Goal: Task Accomplishment & Management: Manage account settings

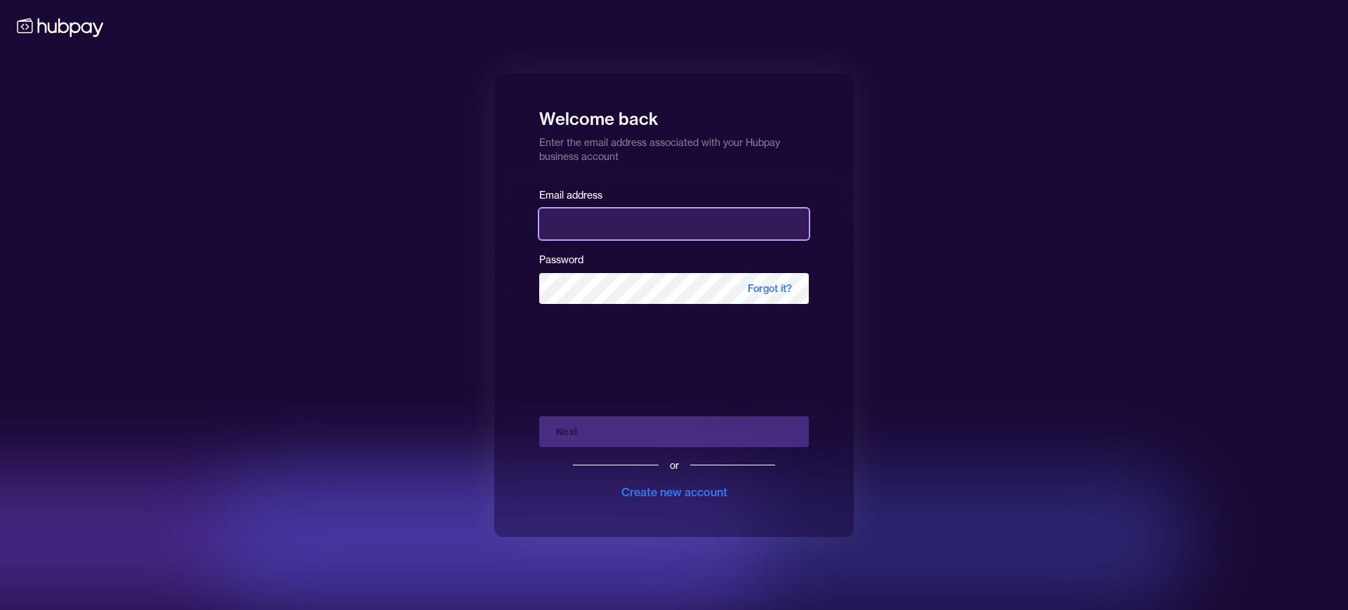
click at [584, 236] on input "email" at bounding box center [674, 224] width 270 height 31
type input "**********"
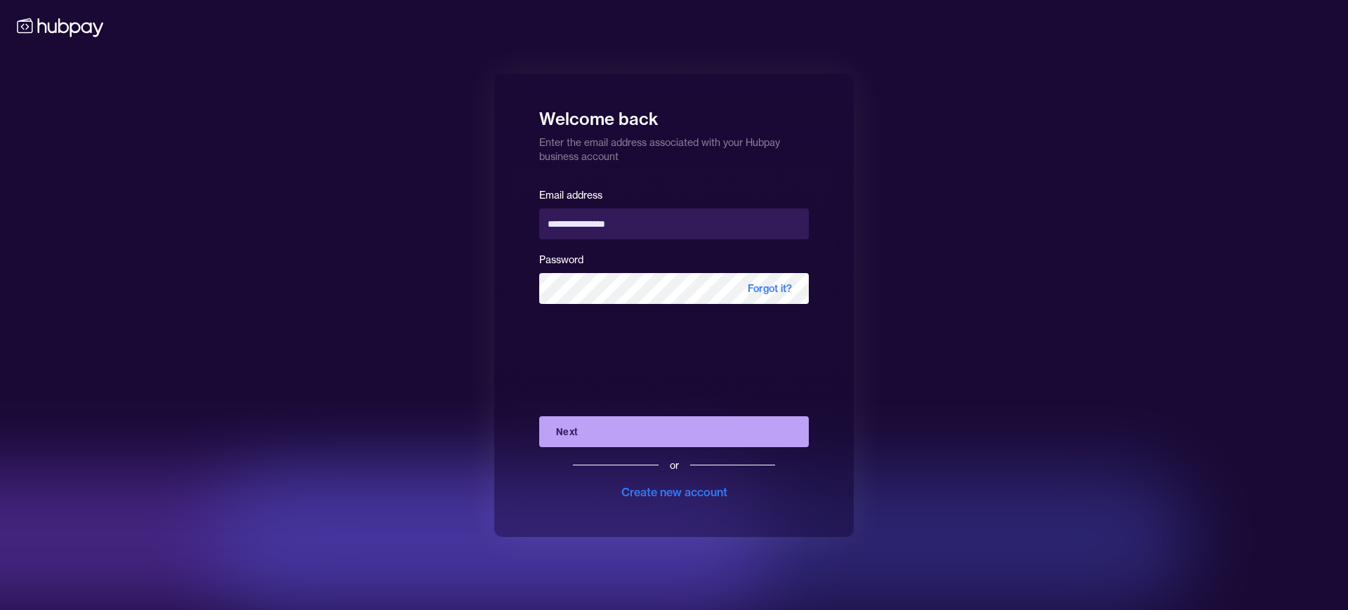
click at [660, 423] on button "Next" at bounding box center [674, 431] width 270 height 31
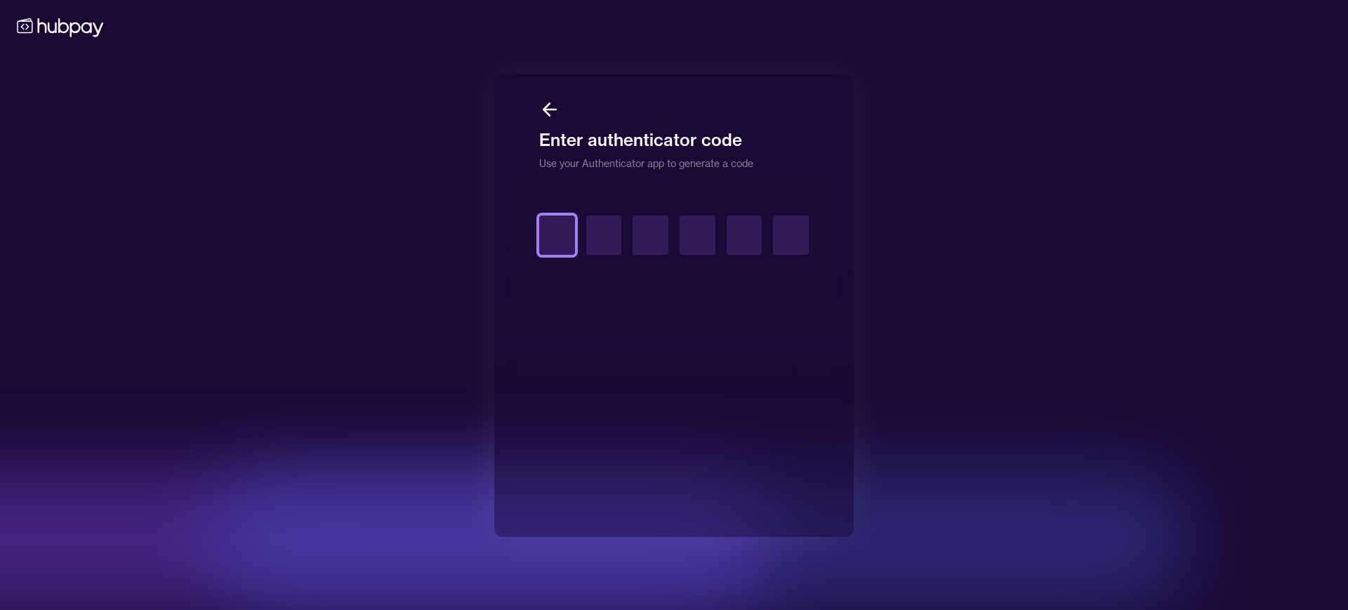
type input "*"
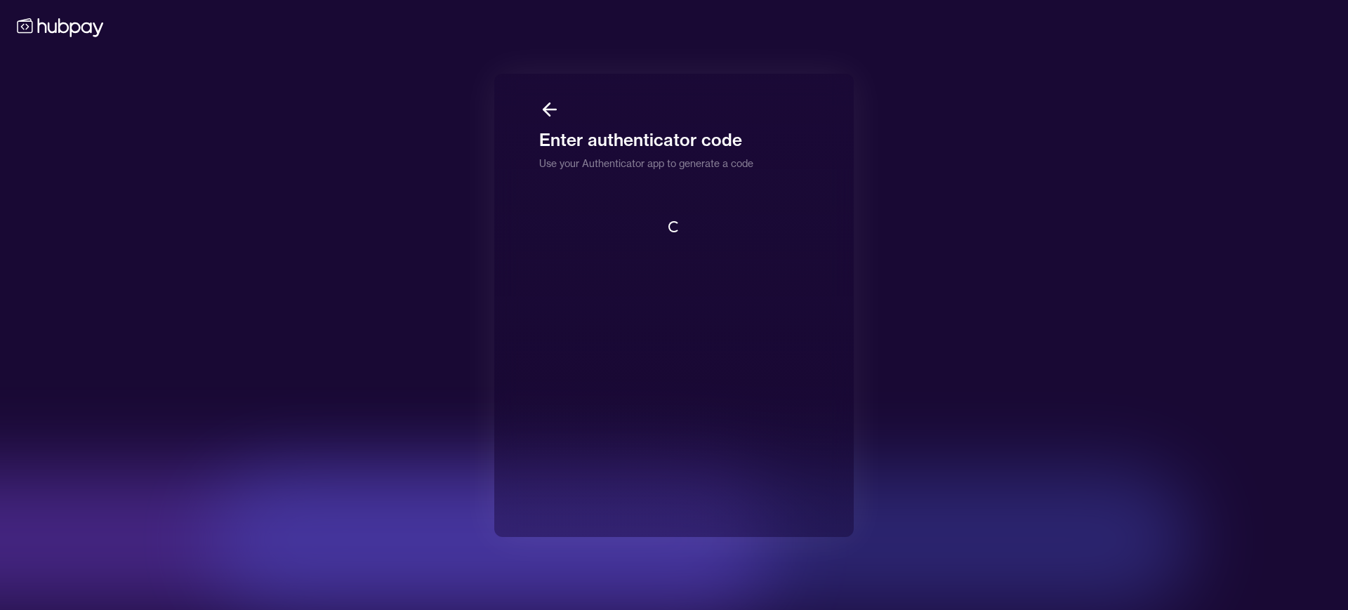
scroll to position [1, 0]
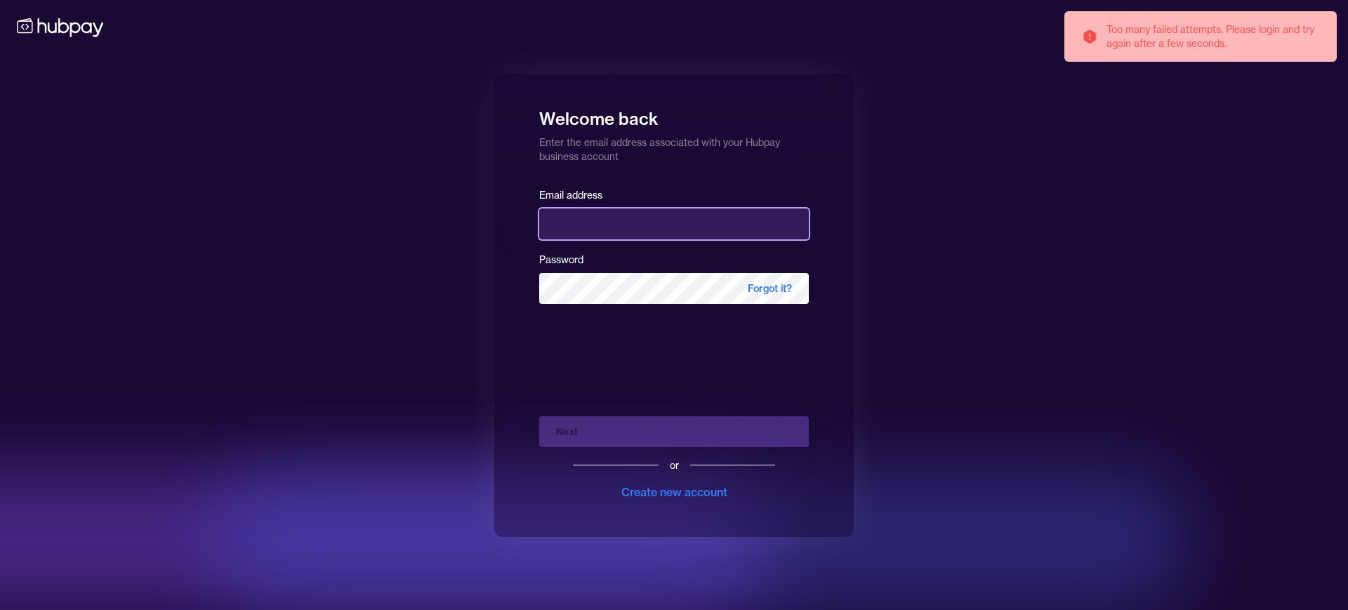
click at [649, 222] on input "email" at bounding box center [674, 224] width 270 height 31
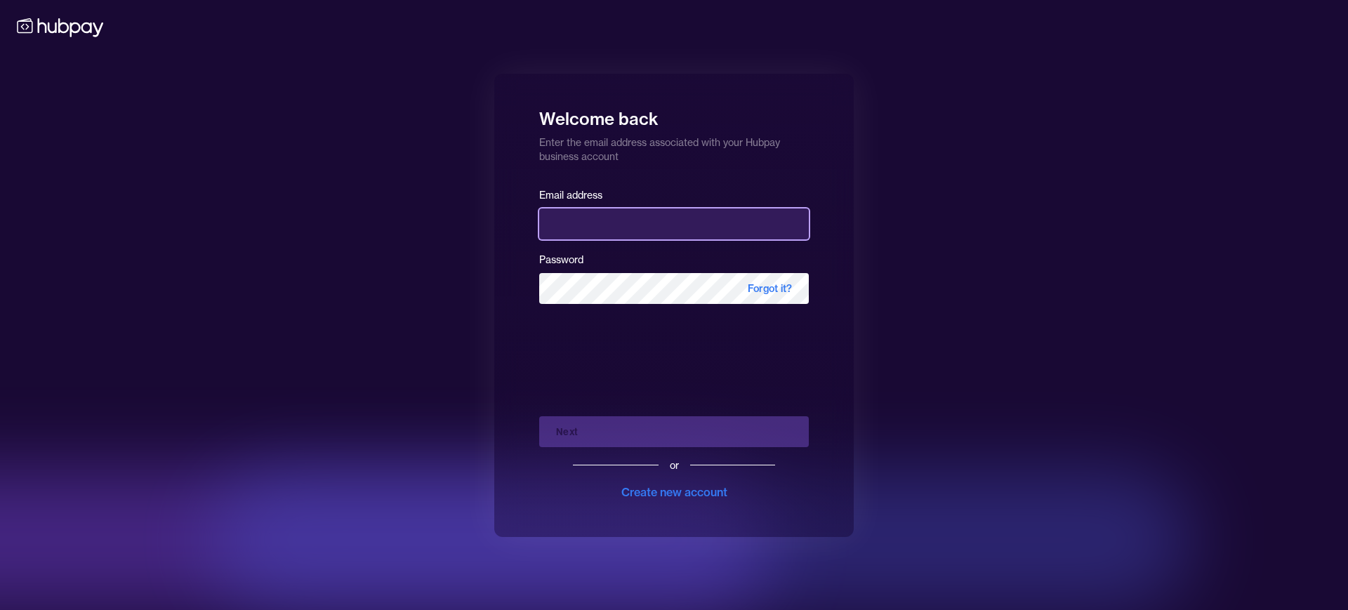
type input "**********"
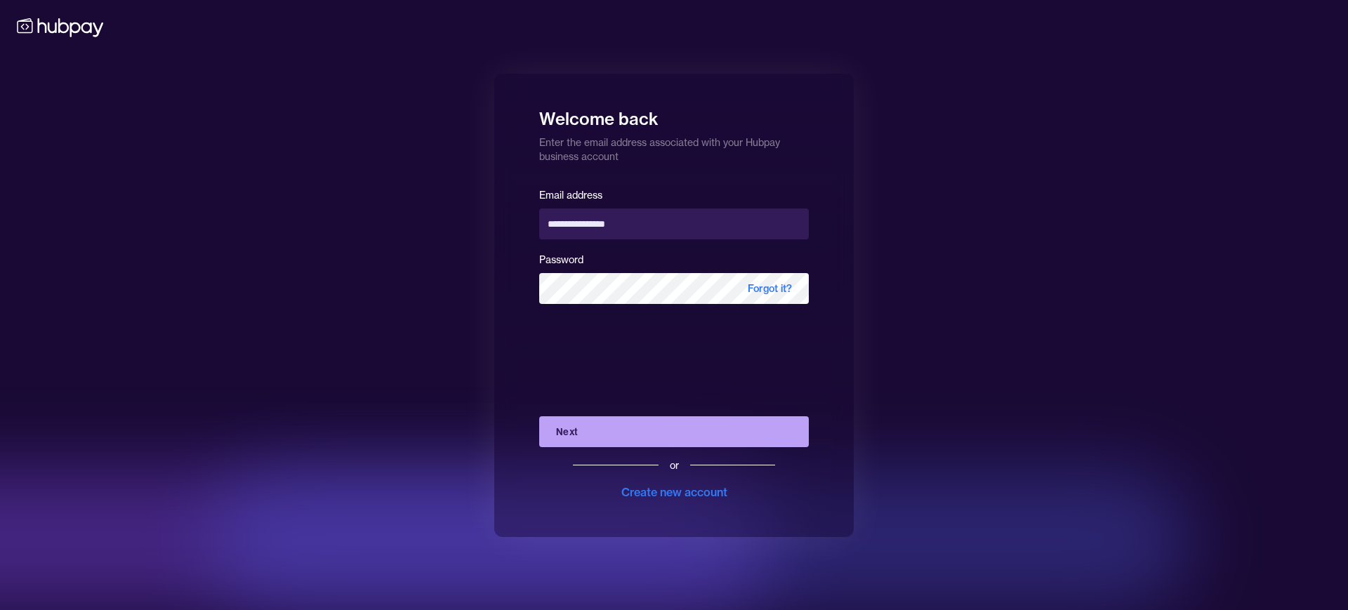
click at [600, 437] on button "Next" at bounding box center [674, 431] width 270 height 31
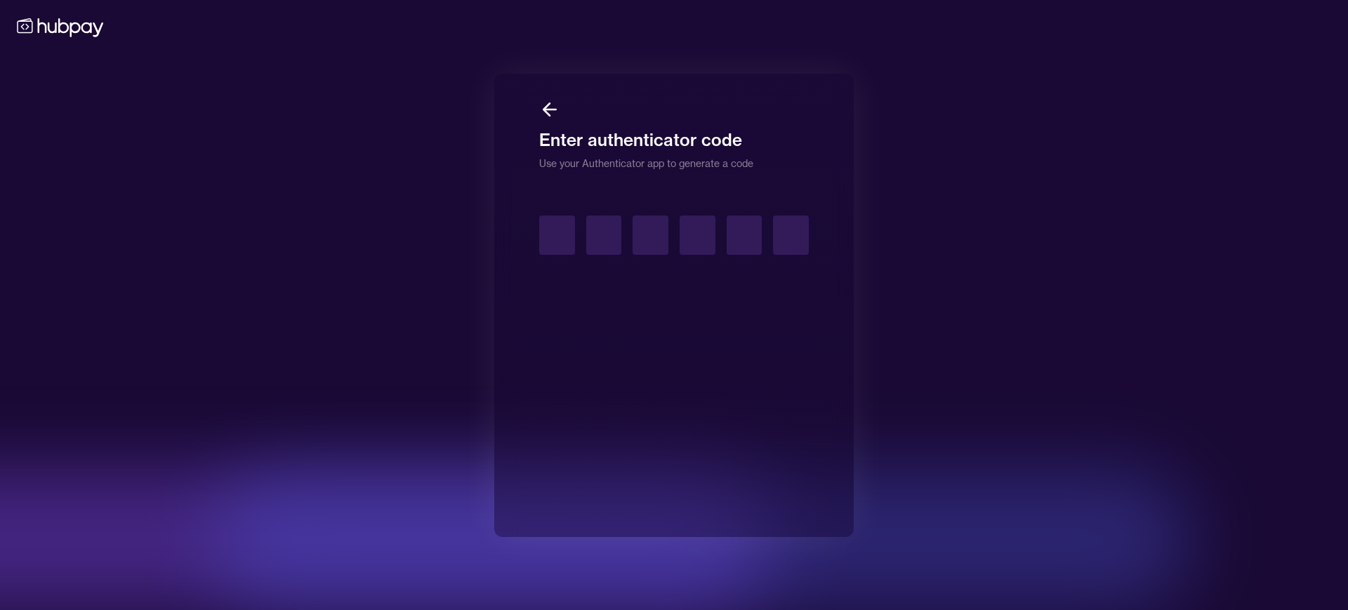
type input "*"
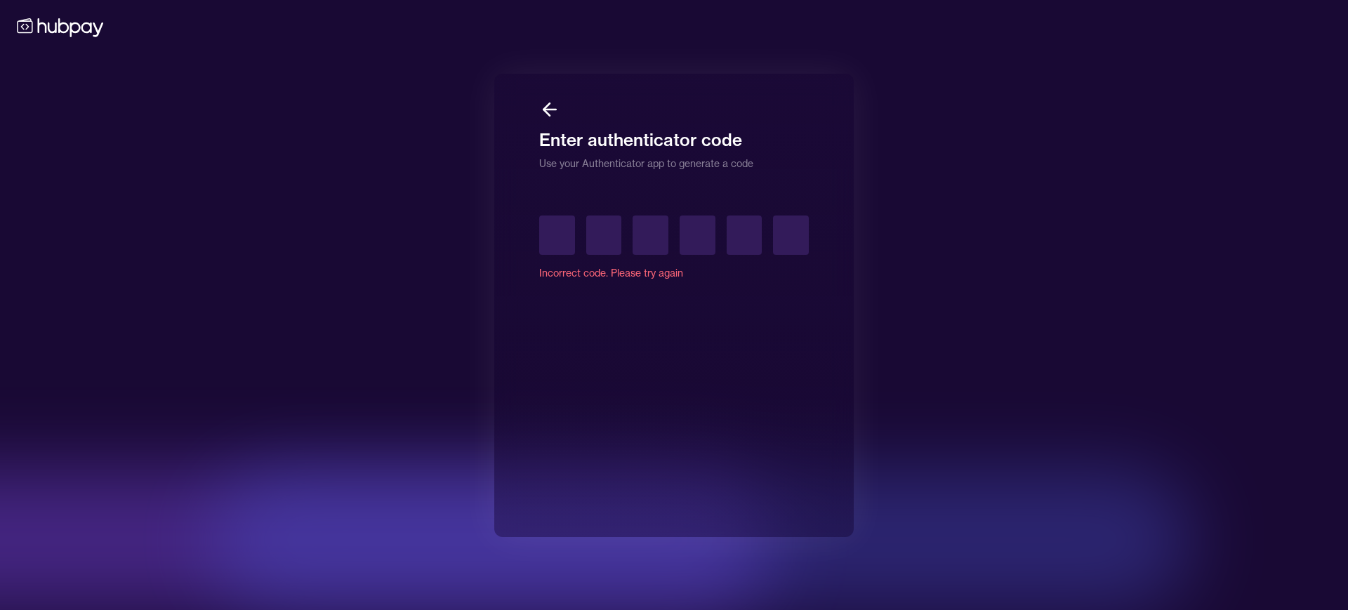
type input "*"
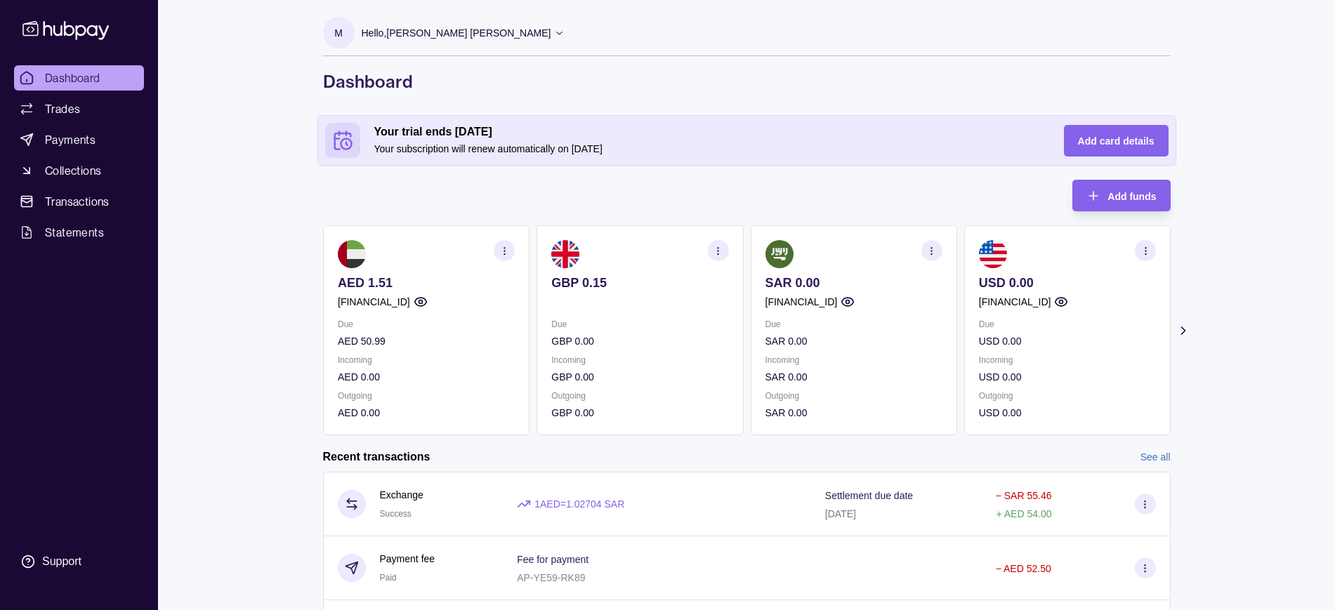
click at [497, 256] on section "button" at bounding box center [504, 250] width 21 height 21
click at [420, 248] on link "View transactions" at bounding box center [400, 250] width 77 height 15
click at [502, 252] on icon "button" at bounding box center [504, 251] width 11 height 11
click at [438, 281] on link "View account details" at bounding box center [406, 285] width 89 height 15
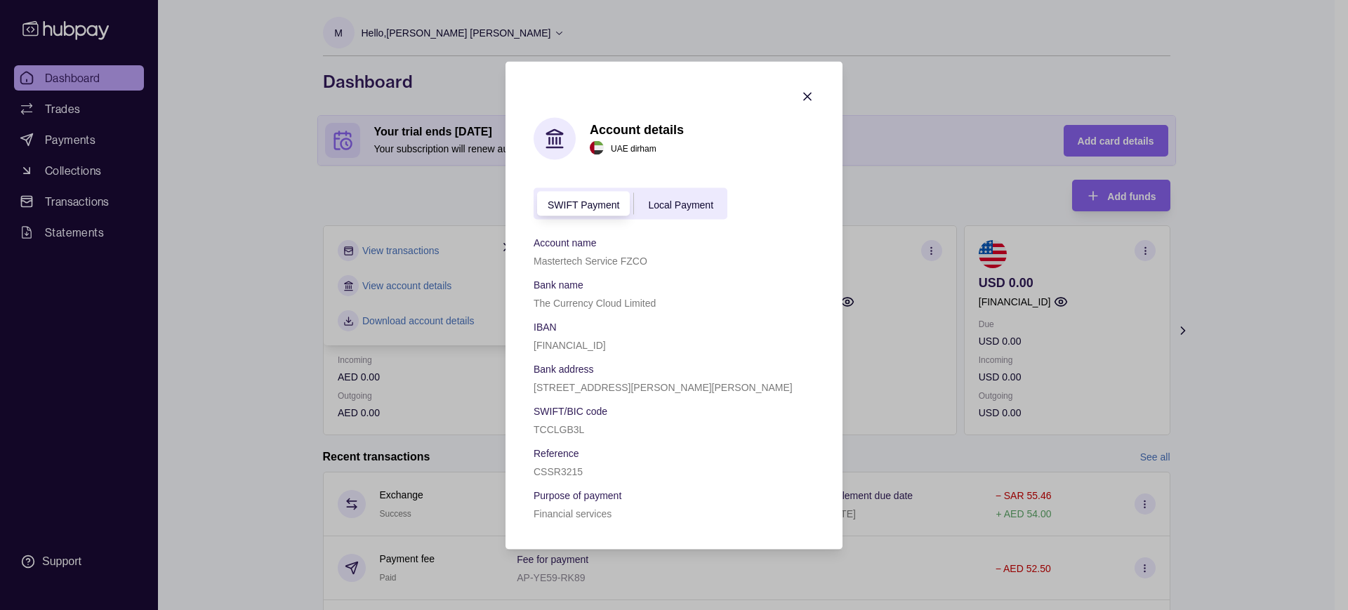
click at [802, 99] on icon "button" at bounding box center [808, 96] width 14 height 14
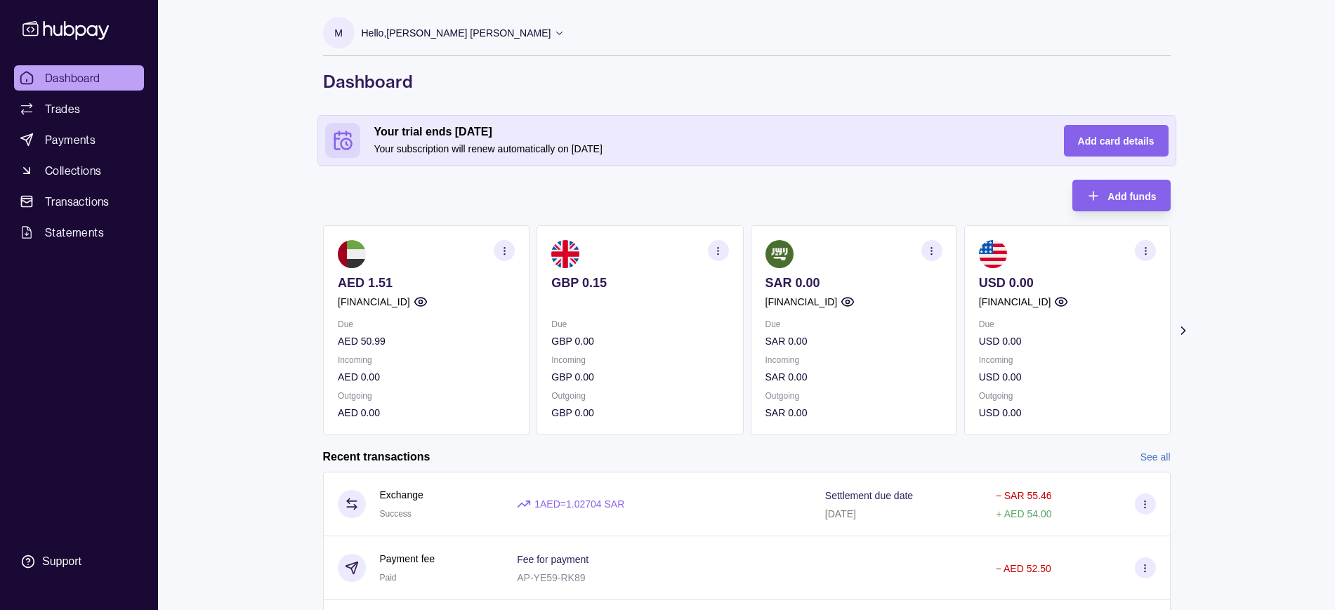
click at [729, 247] on section "GBP 0.15 Due GBP 0.00 Incoming GBP 0.00 Outgoing GBP 0.00" at bounding box center [640, 330] width 206 height 210
click at [722, 250] on icon "button" at bounding box center [718, 251] width 11 height 11
click at [657, 283] on link "View account details" at bounding box center [620, 285] width 89 height 15
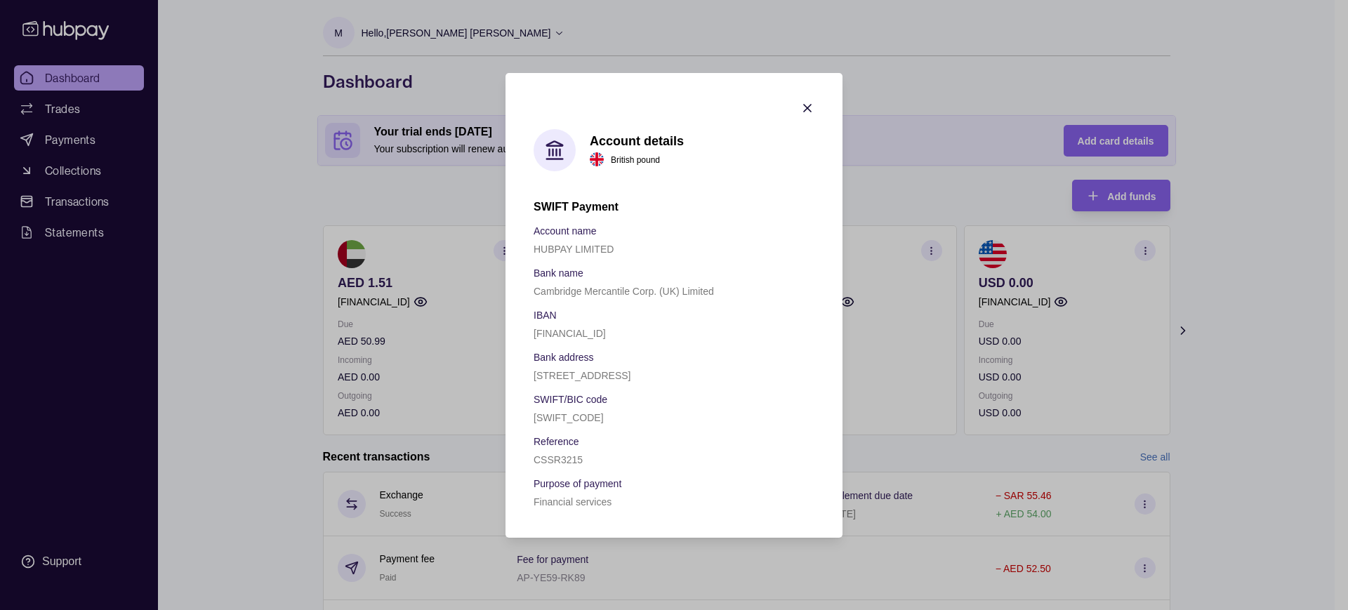
click at [806, 101] on icon "button" at bounding box center [808, 108] width 14 height 14
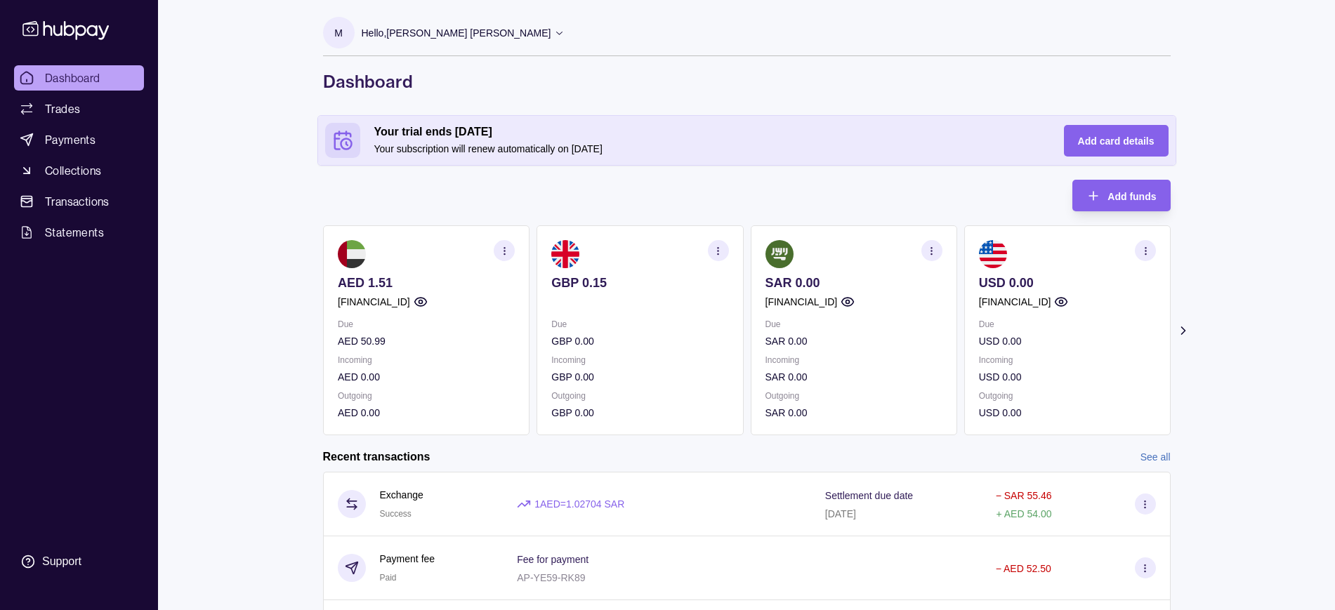
click at [724, 250] on section "button" at bounding box center [717, 250] width 21 height 21
click at [645, 320] on link "Download account details" at bounding box center [632, 320] width 112 height 15
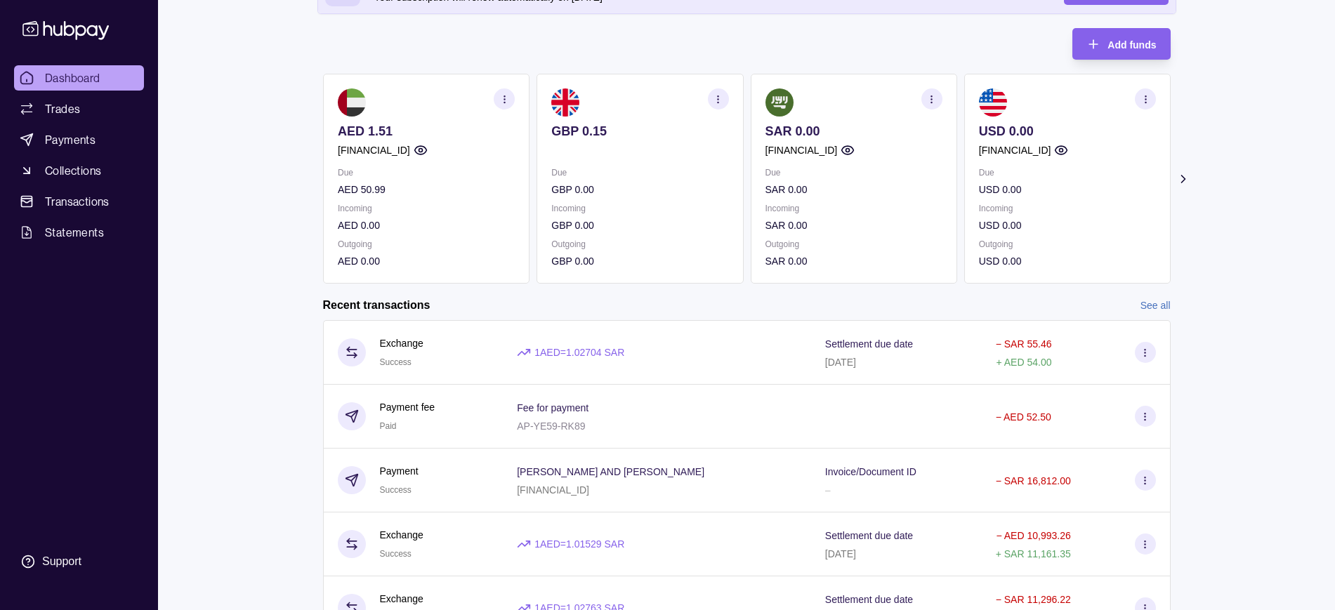
scroll to position [151, 0]
click at [72, 164] on span "Collections" at bounding box center [73, 170] width 56 height 17
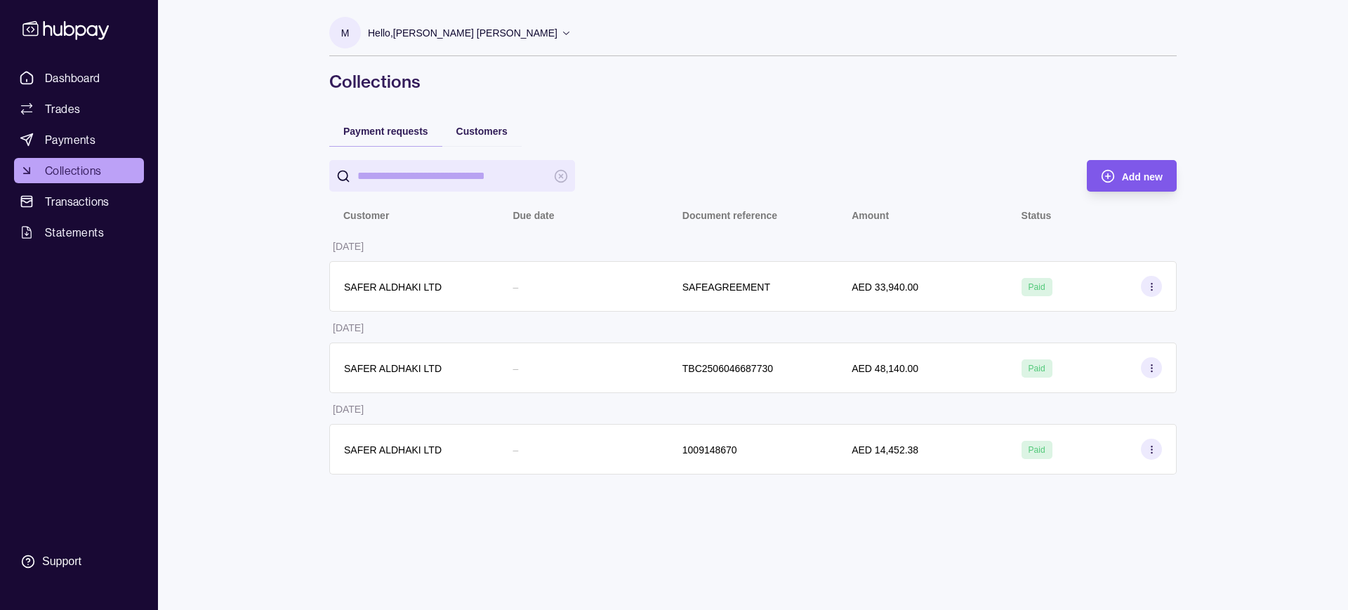
click at [1140, 168] on div "Add new" at bounding box center [1142, 176] width 41 height 17
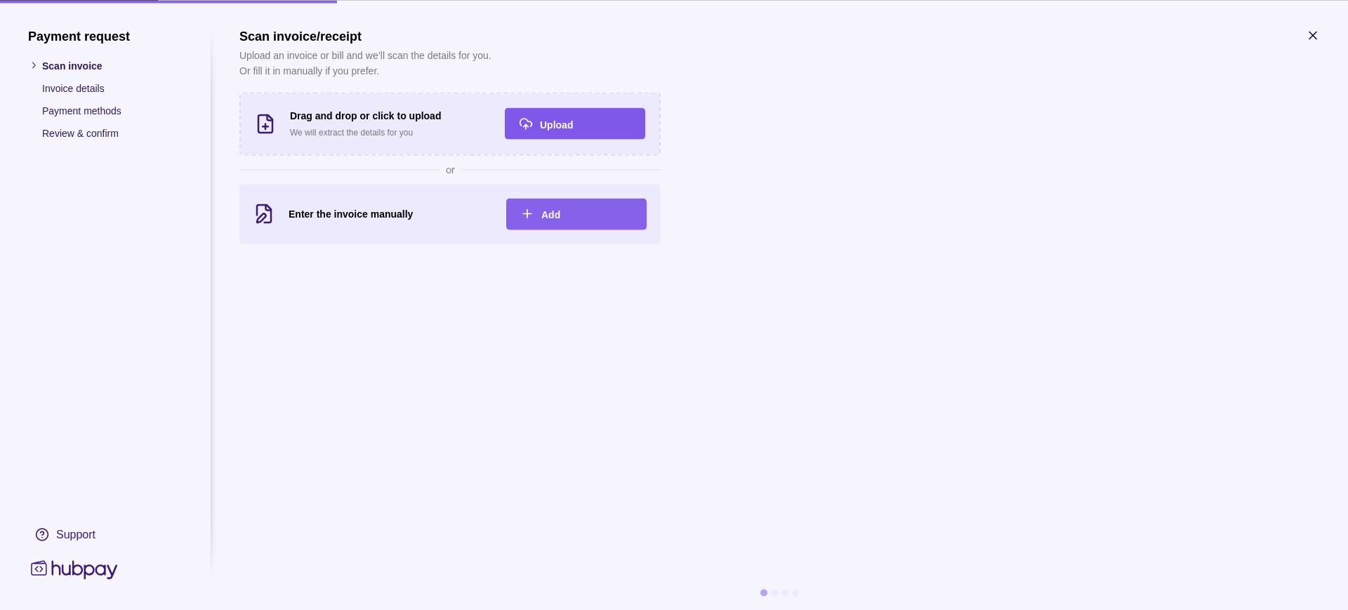
click at [587, 115] on div "Upload" at bounding box center [585, 123] width 91 height 17
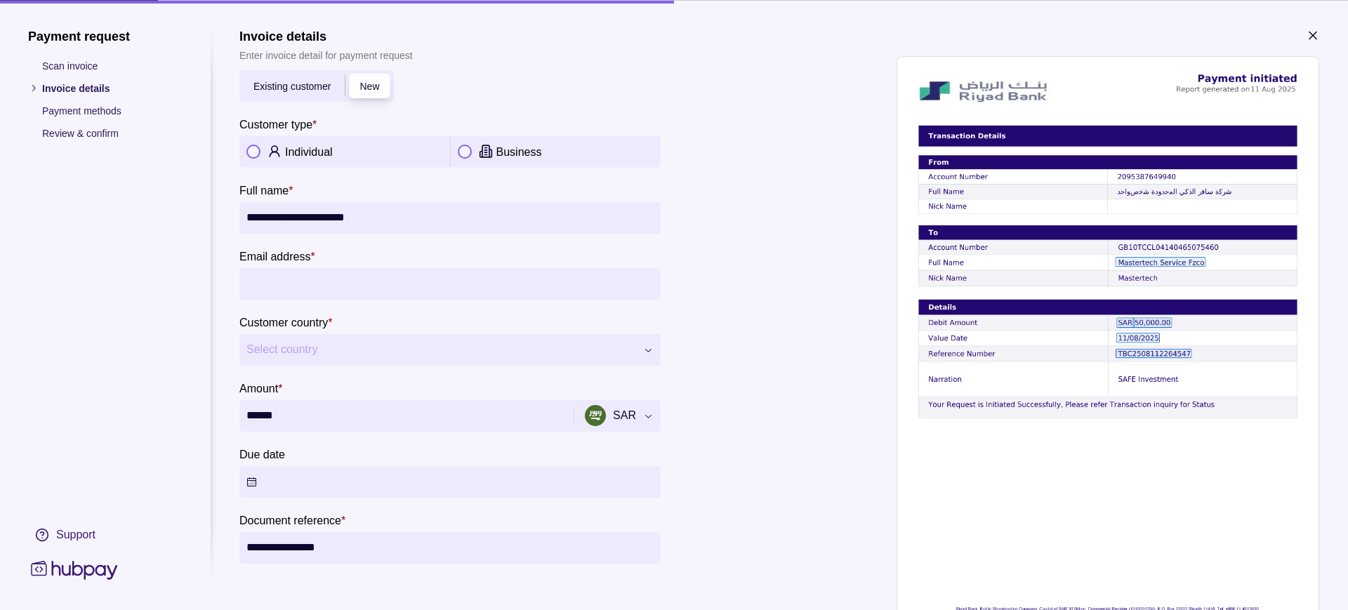
click at [469, 152] on button "button" at bounding box center [465, 152] width 14 height 14
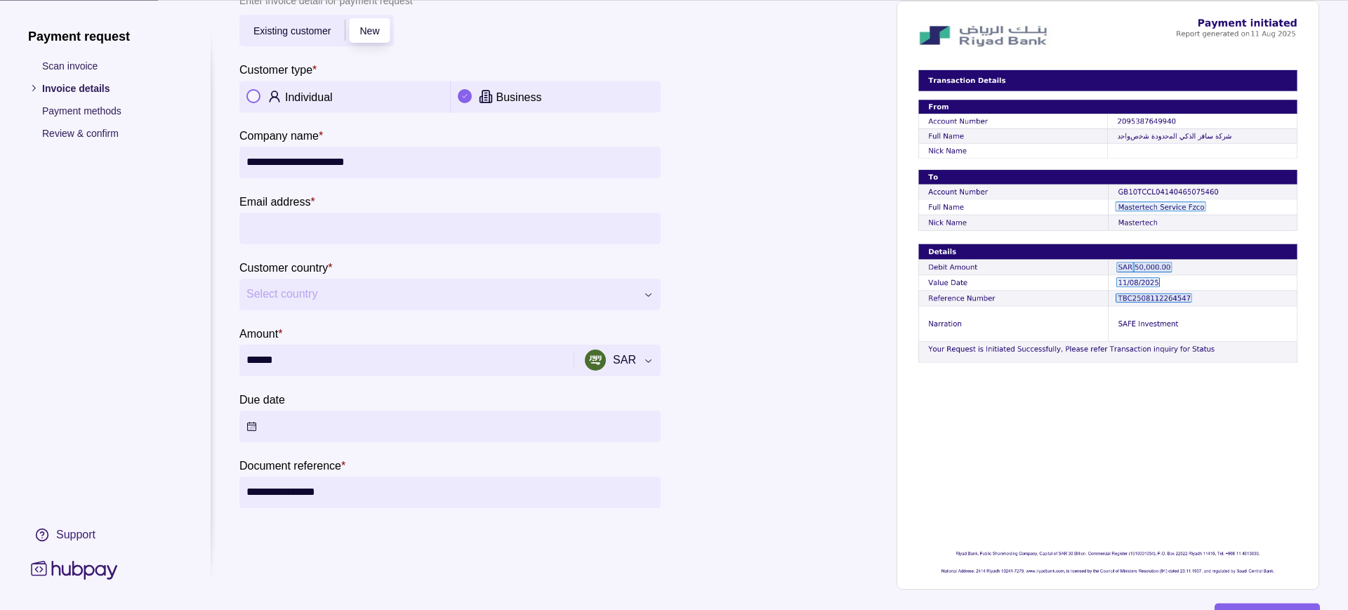
scroll to position [55, 0]
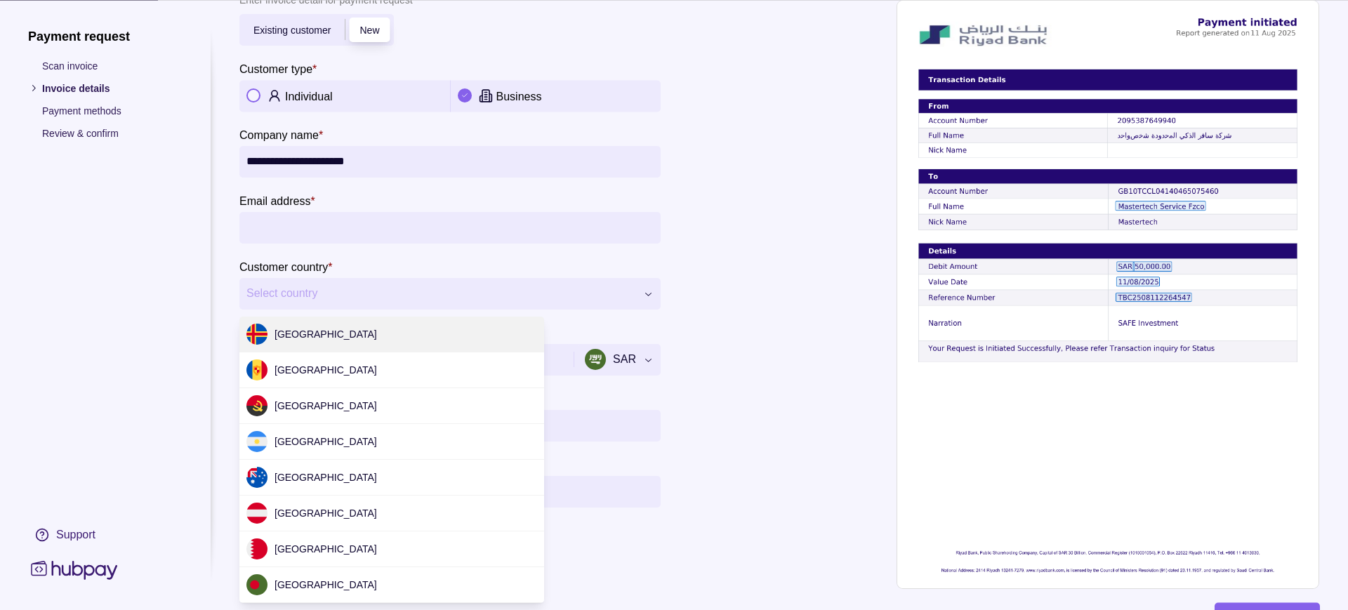
click at [432, 610] on div "**********" at bounding box center [674, 610] width 1348 height 0
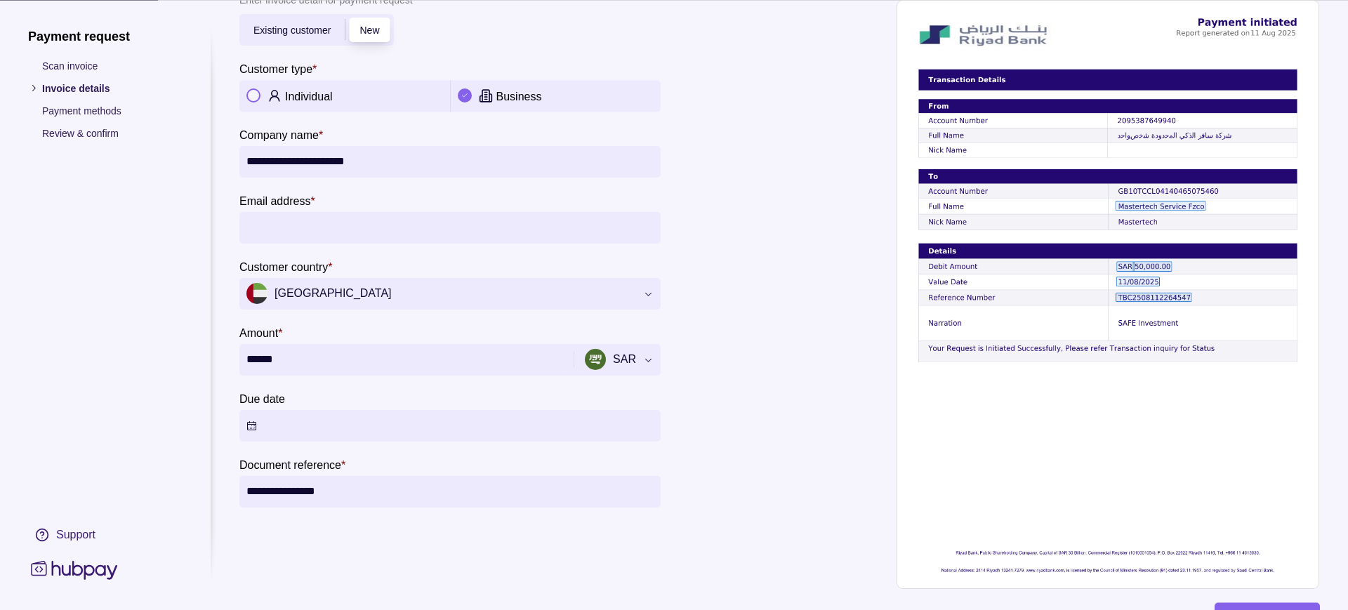
scroll to position [0, 0]
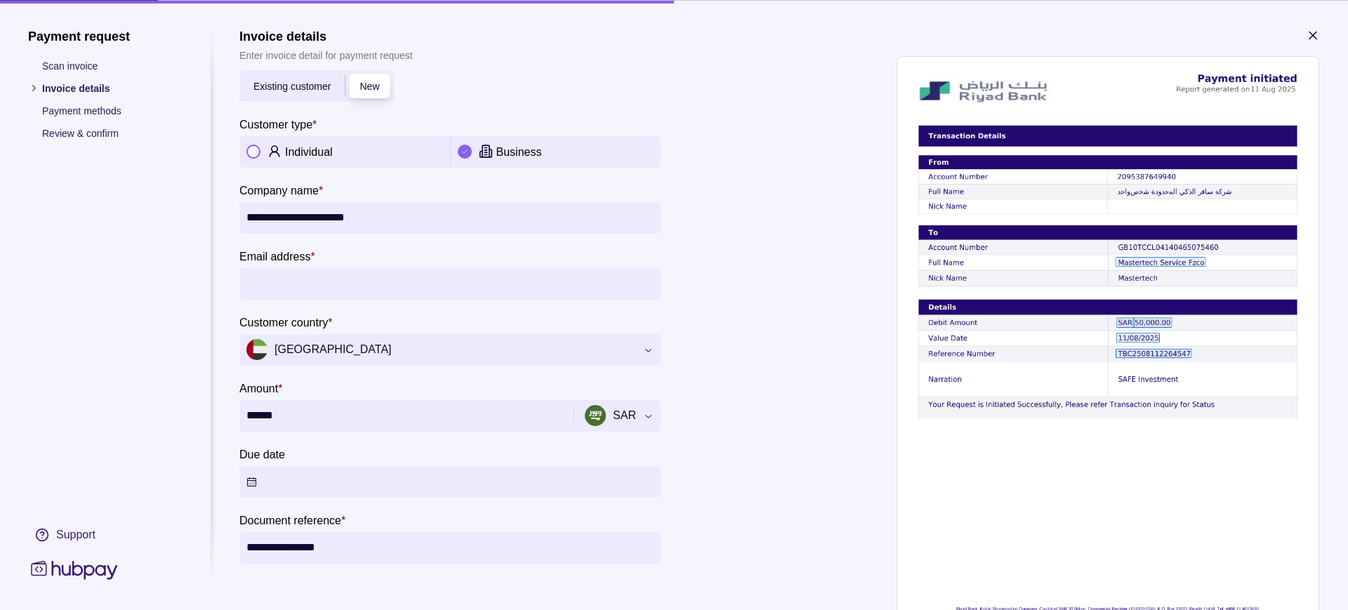
click at [310, 86] on span "Existing customer" at bounding box center [292, 86] width 77 height 11
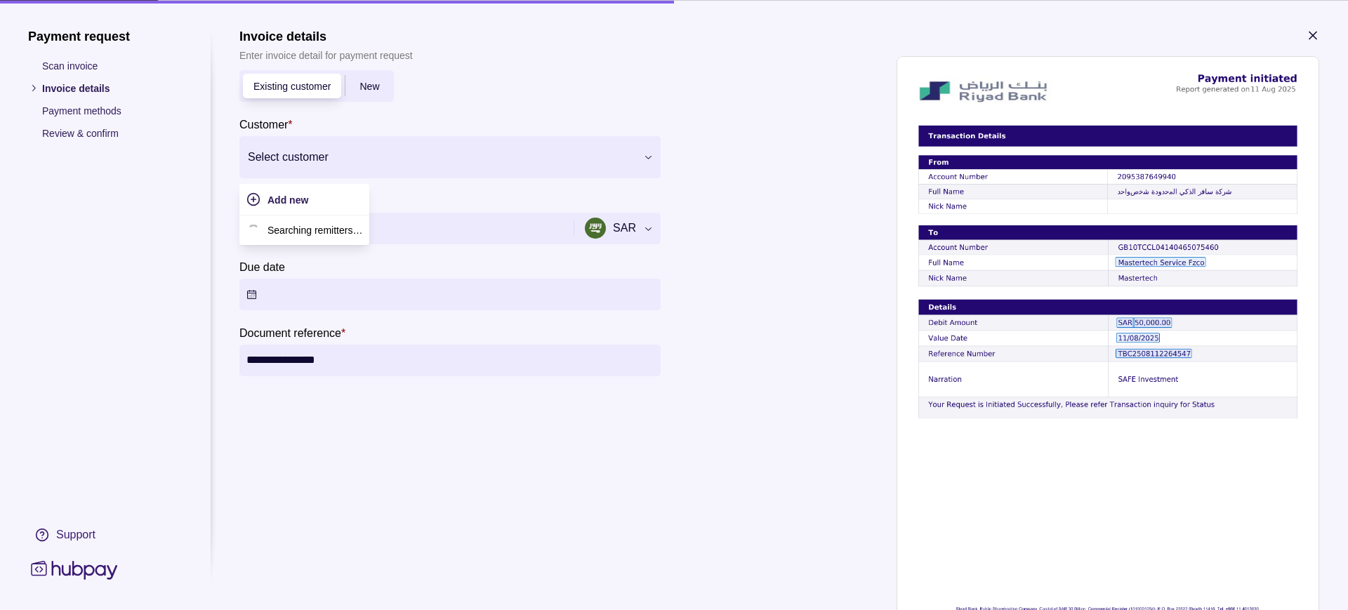
click at [376, 164] on div at bounding box center [441, 157] width 387 height 20
click at [343, 276] on p "SAFER ALDHAKI LTD" at bounding box center [325, 270] width 98 height 15
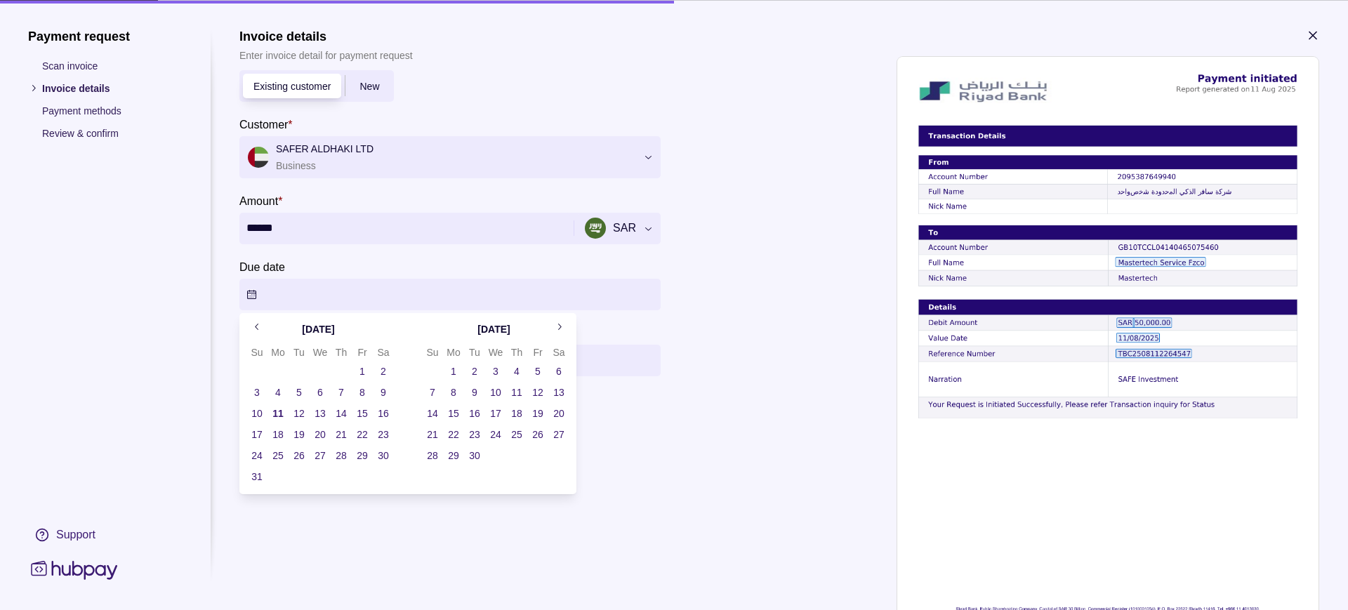
click at [367, 298] on button "Due date" at bounding box center [449, 294] width 421 height 32
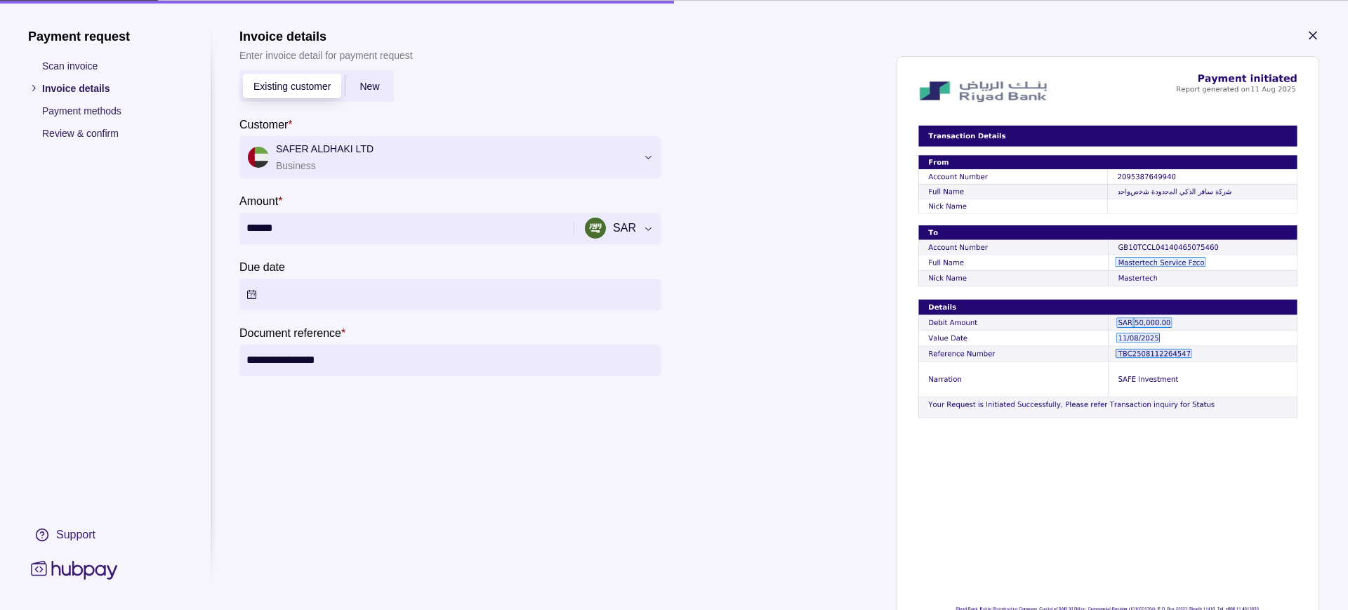
click at [670, 387] on section "**********" at bounding box center [779, 336] width 1081 height 616
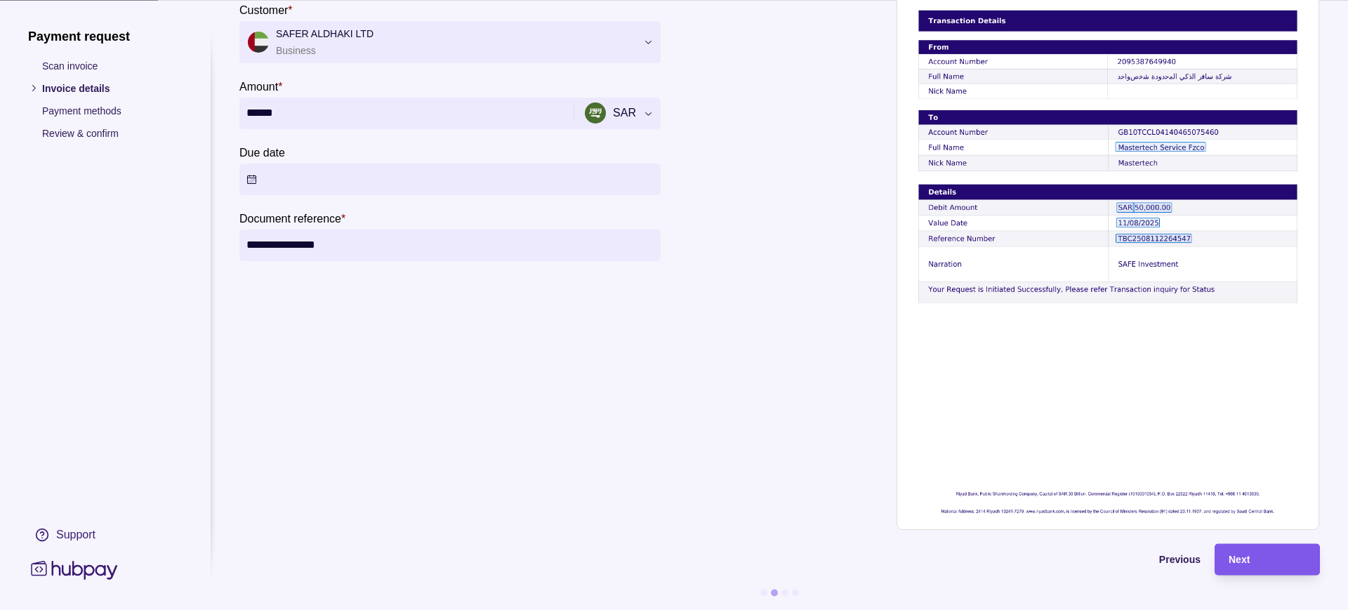
click at [1259, 551] on div "Next" at bounding box center [1267, 559] width 77 height 17
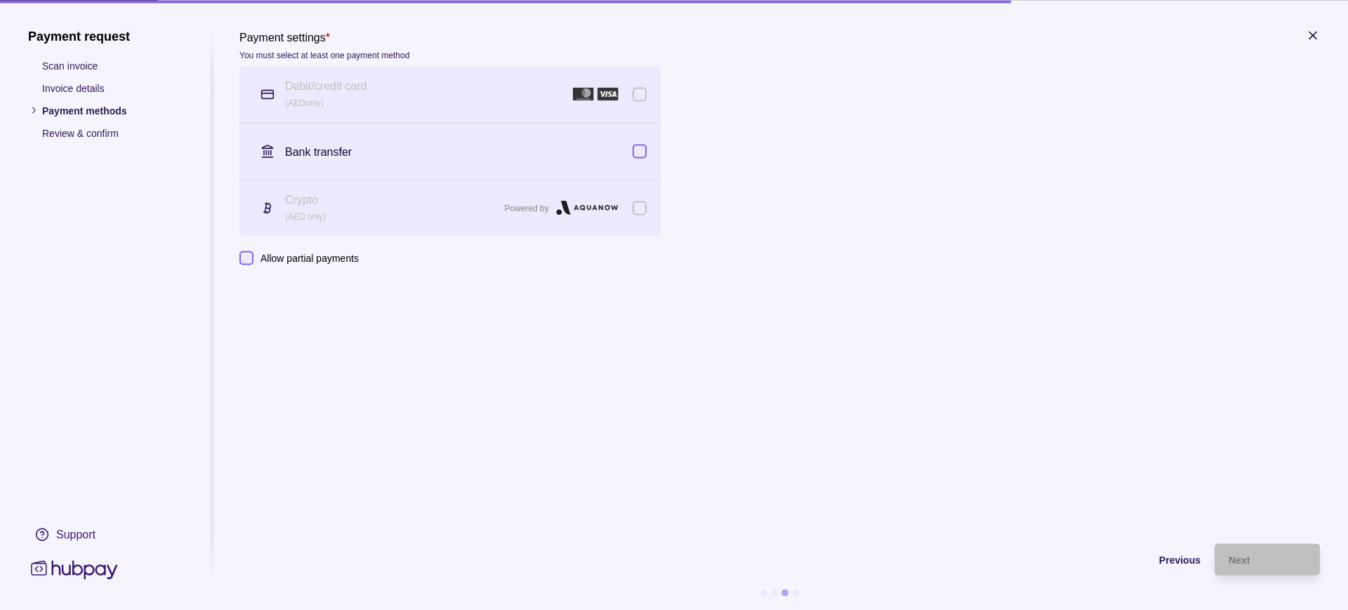
scroll to position [0, 0]
click at [643, 147] on button "button" at bounding box center [640, 151] width 14 height 14
click at [1293, 556] on div "Next" at bounding box center [1267, 559] width 77 height 17
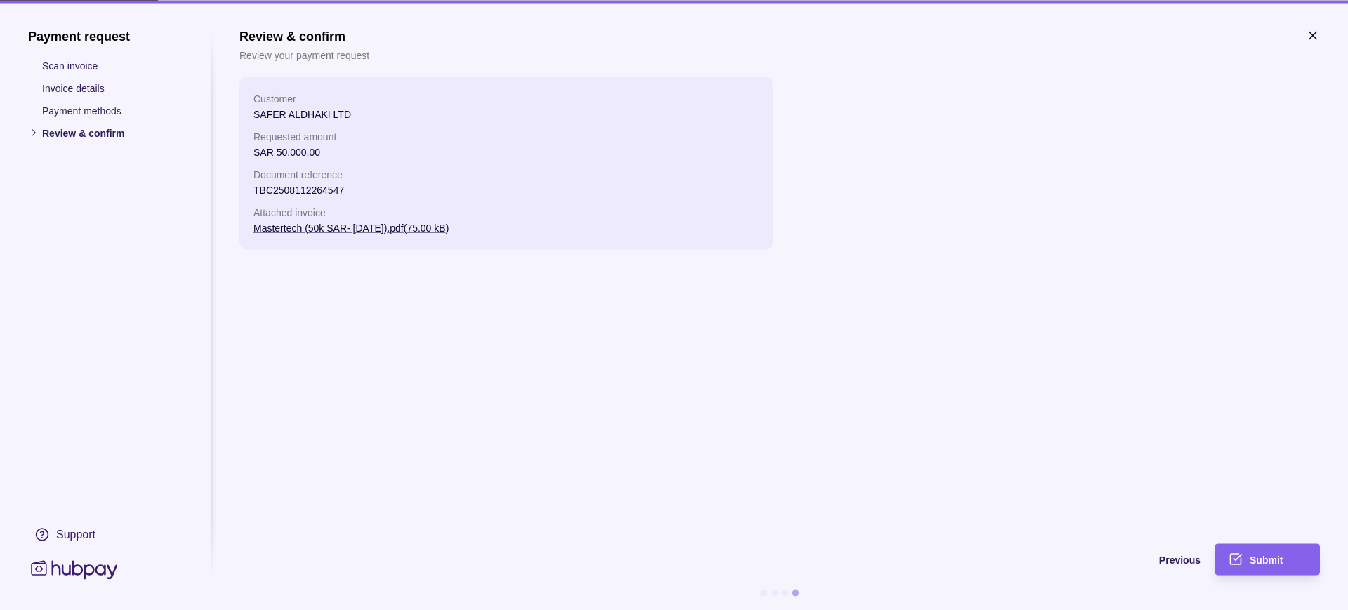
click at [1293, 556] on div "Submit" at bounding box center [1278, 559] width 56 height 17
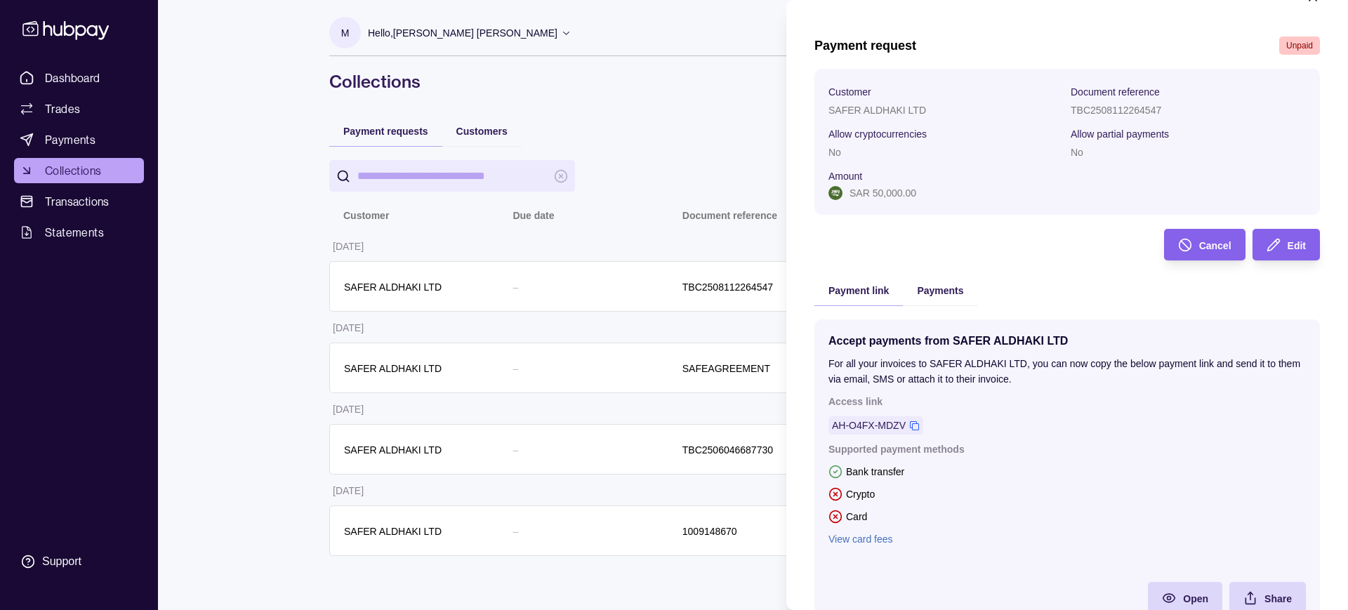
scroll to position [98, 0]
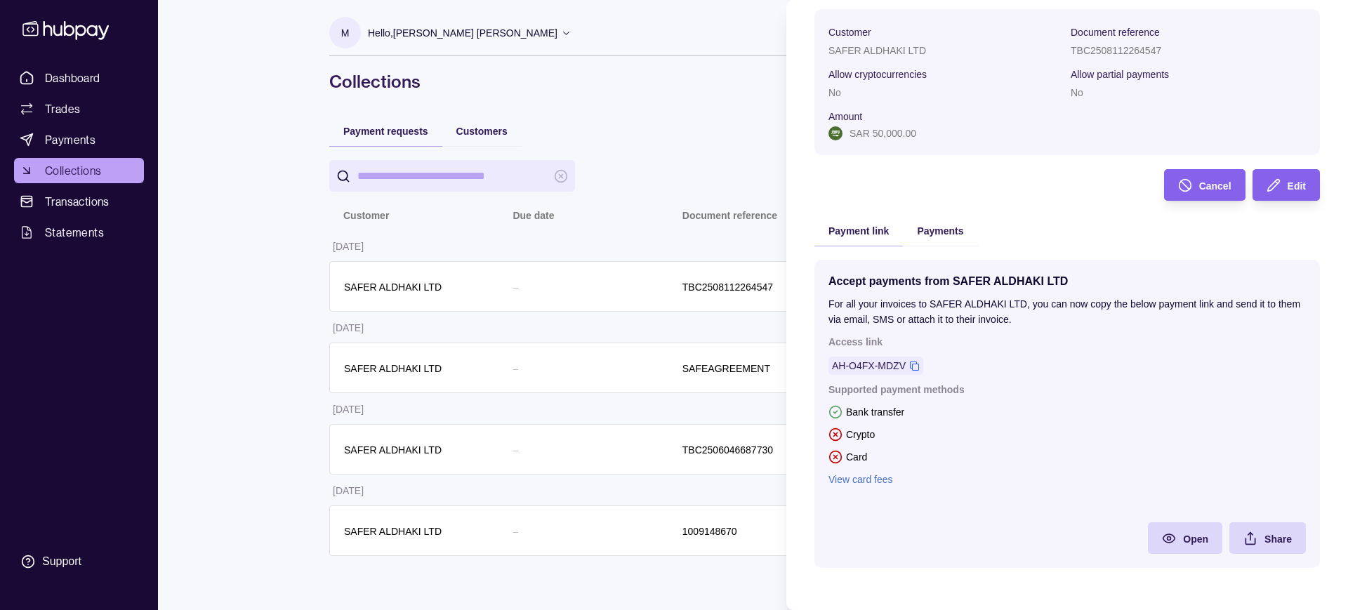
click at [877, 480] on link "View card fees" at bounding box center [1068, 479] width 478 height 15
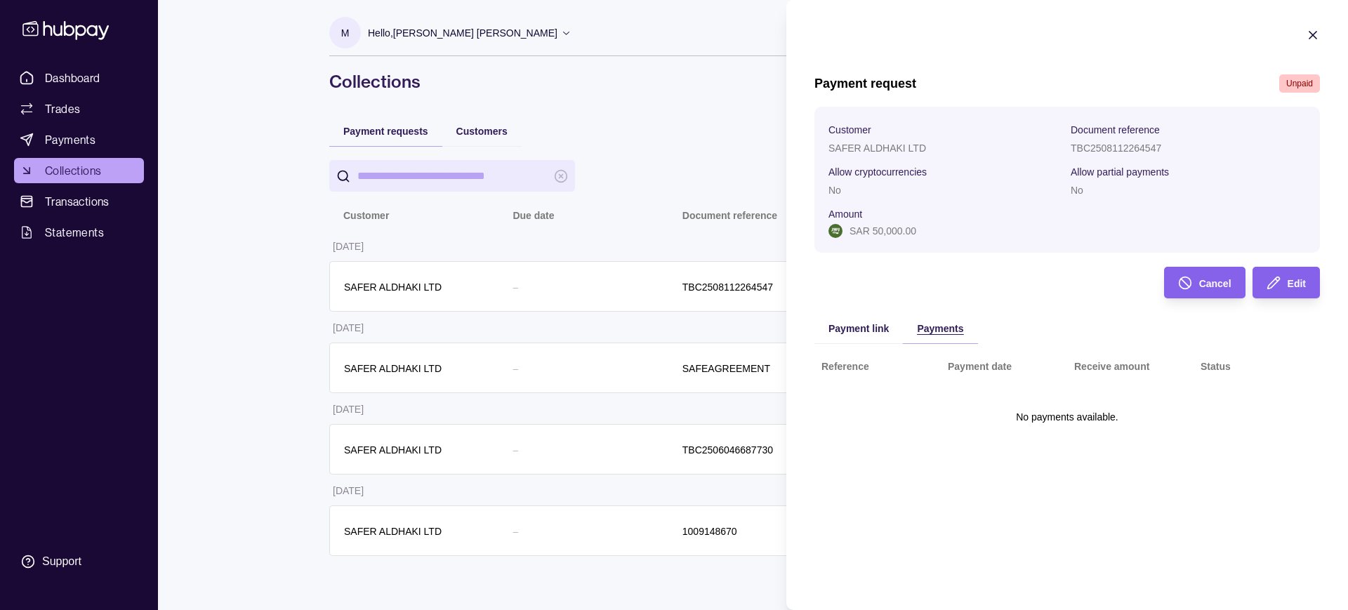
click at [937, 323] on span "Payments" at bounding box center [940, 328] width 46 height 11
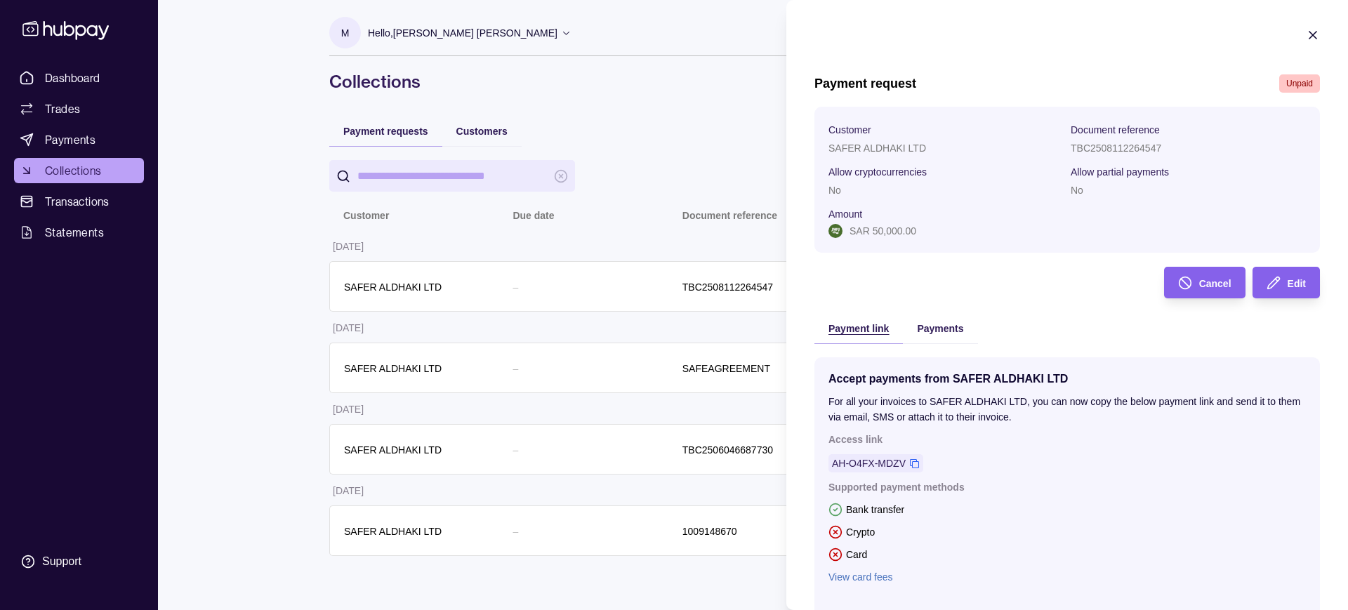
click at [869, 334] on span "Payment link" at bounding box center [859, 328] width 60 height 11
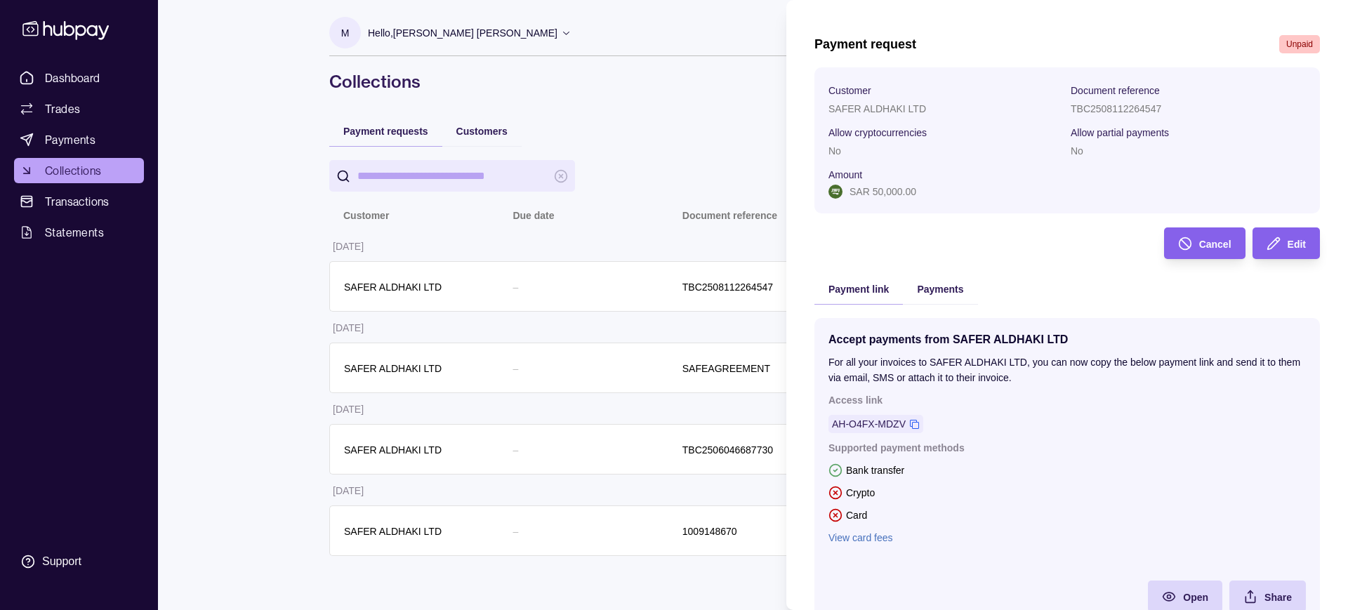
scroll to position [41, 0]
click at [918, 420] on icon at bounding box center [914, 423] width 9 height 9
click at [63, 77] on html "Dashboard Trades Payments Collections Transactions Statements Support M Hello, …" at bounding box center [674, 305] width 1348 height 610
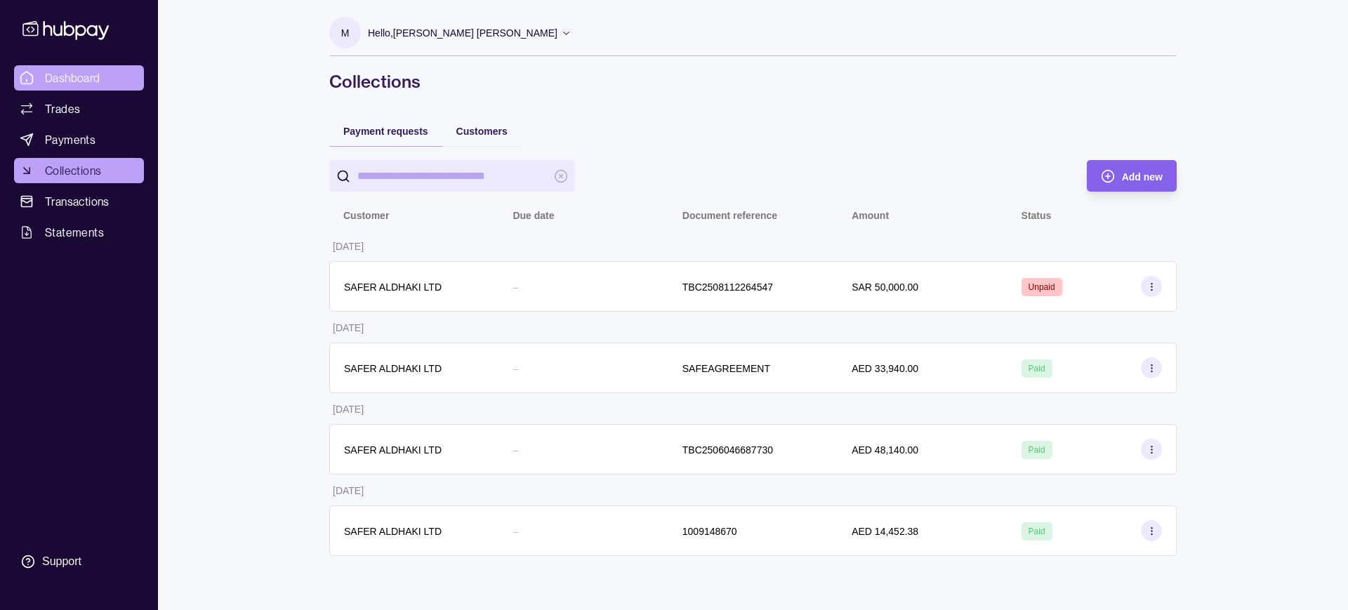
click at [63, 77] on span "Dashboard" at bounding box center [72, 78] width 55 height 17
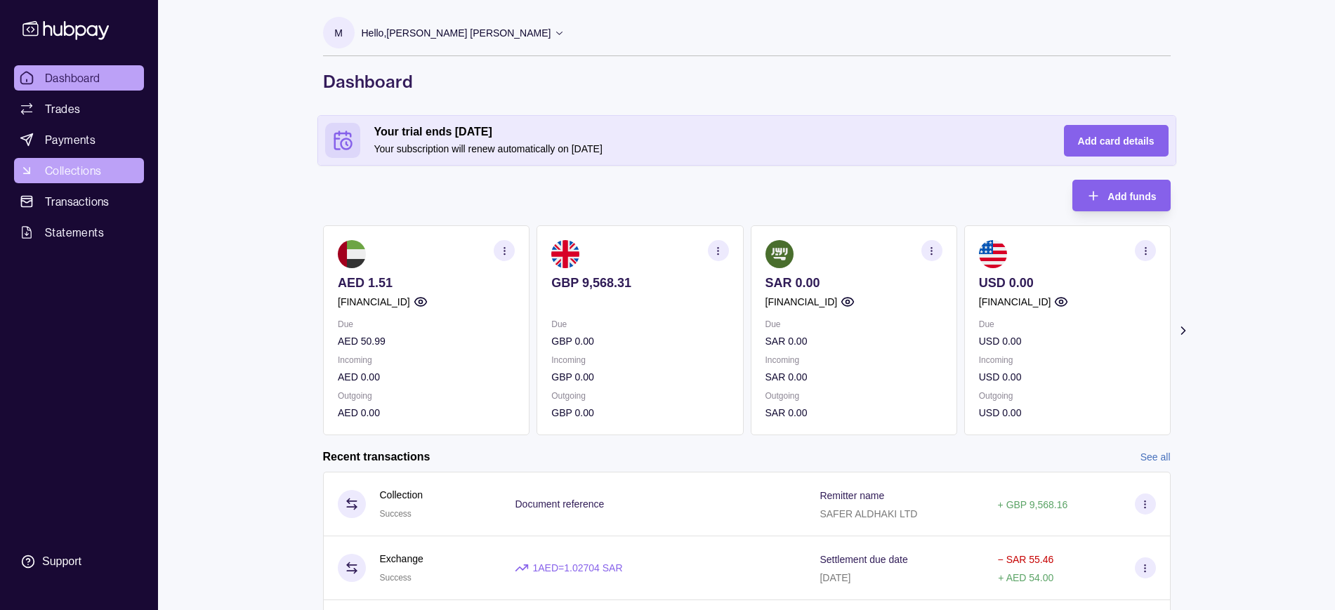
click at [68, 167] on span "Collections" at bounding box center [73, 170] width 56 height 17
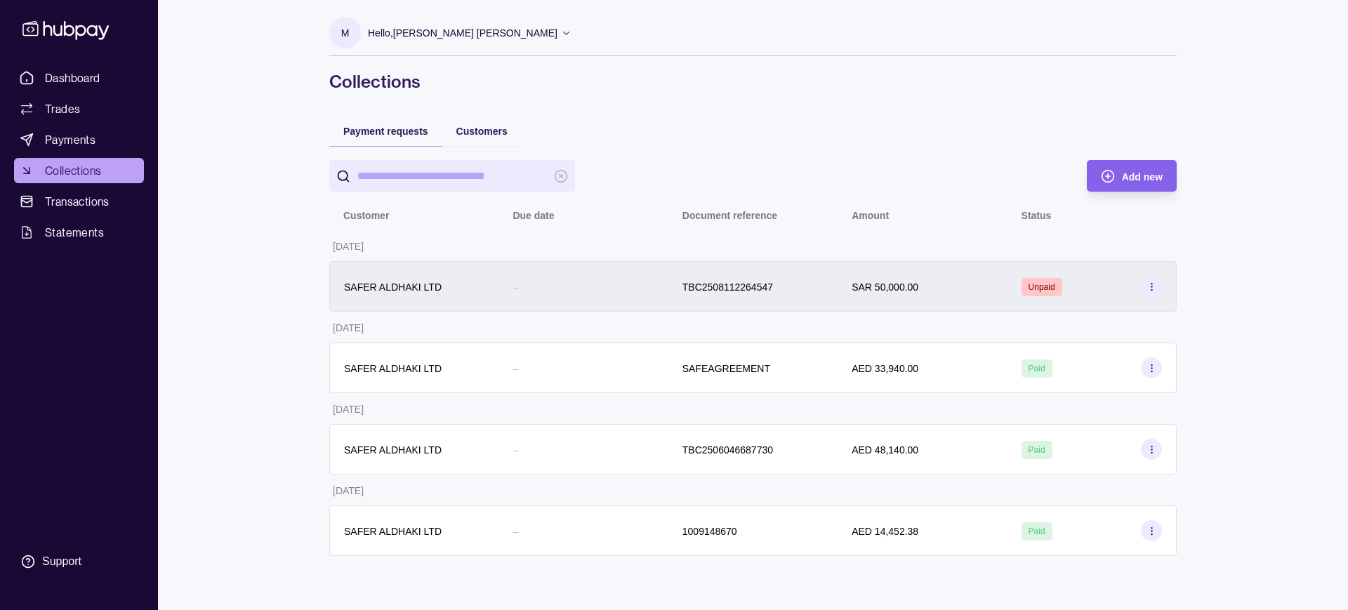
click at [1157, 286] on section at bounding box center [1151, 286] width 21 height 21
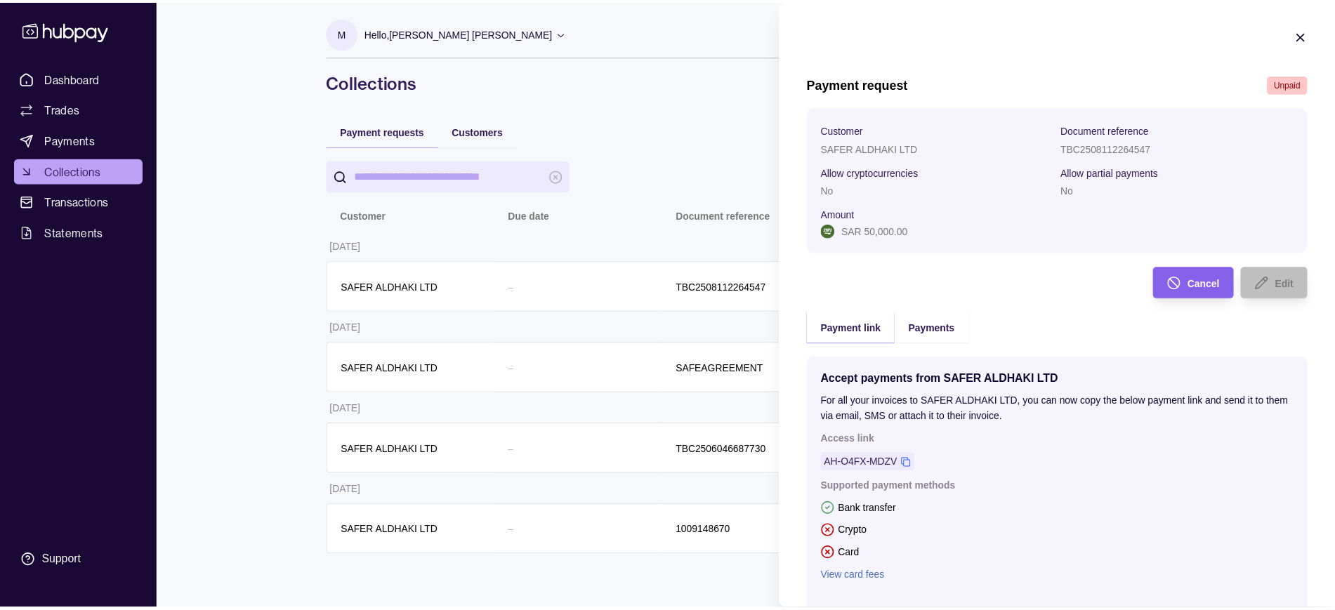
scroll to position [98, 0]
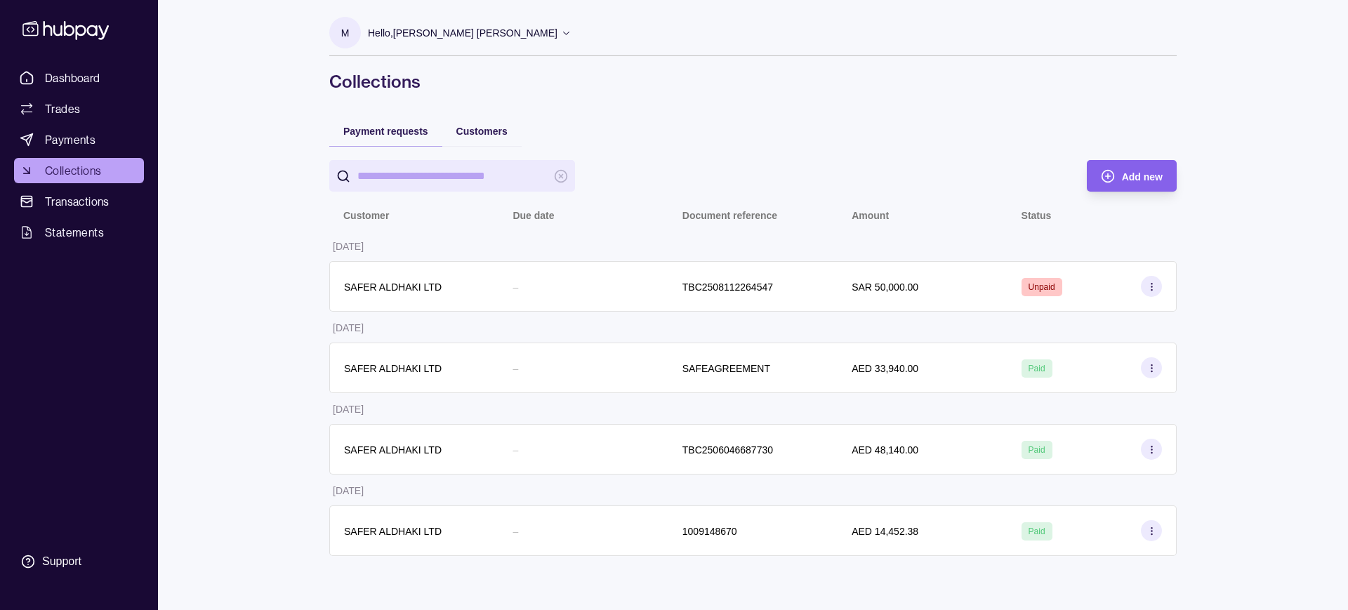
click at [293, 394] on html "Dashboard Trades Payments Collections Transactions Statements Support M Hello, …" at bounding box center [674, 305] width 1348 height 610
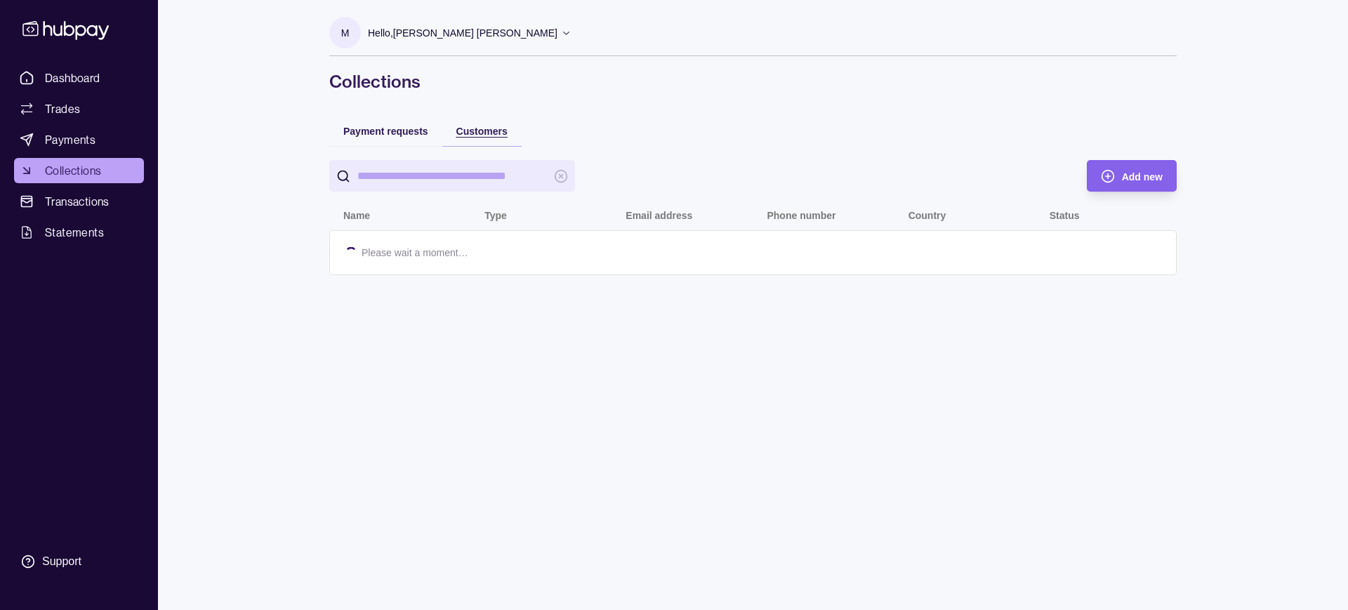
click at [498, 126] on span "Customers" at bounding box center [482, 131] width 51 height 11
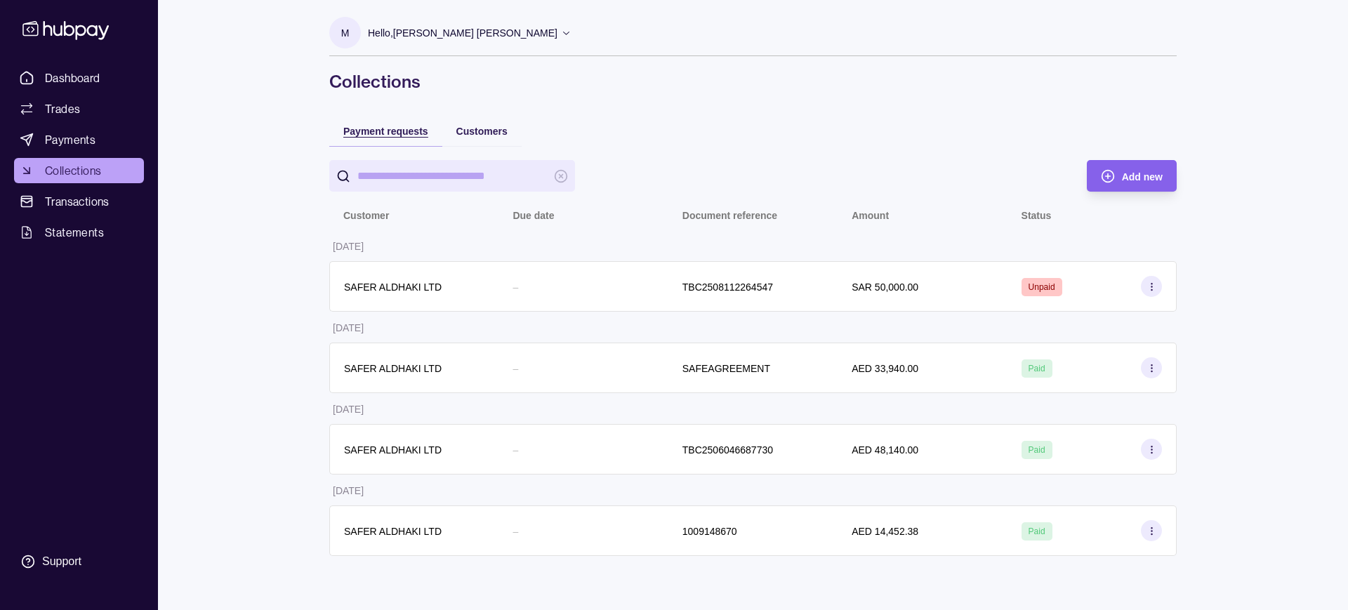
click at [381, 136] on span "Payment requests" at bounding box center [385, 131] width 85 height 11
click at [1255, 338] on div "Dashboard Trades Payments Collections Transactions Statements Support M Hello, …" at bounding box center [674, 305] width 1348 height 610
click at [31, 72] on icon at bounding box center [27, 78] width 14 height 14
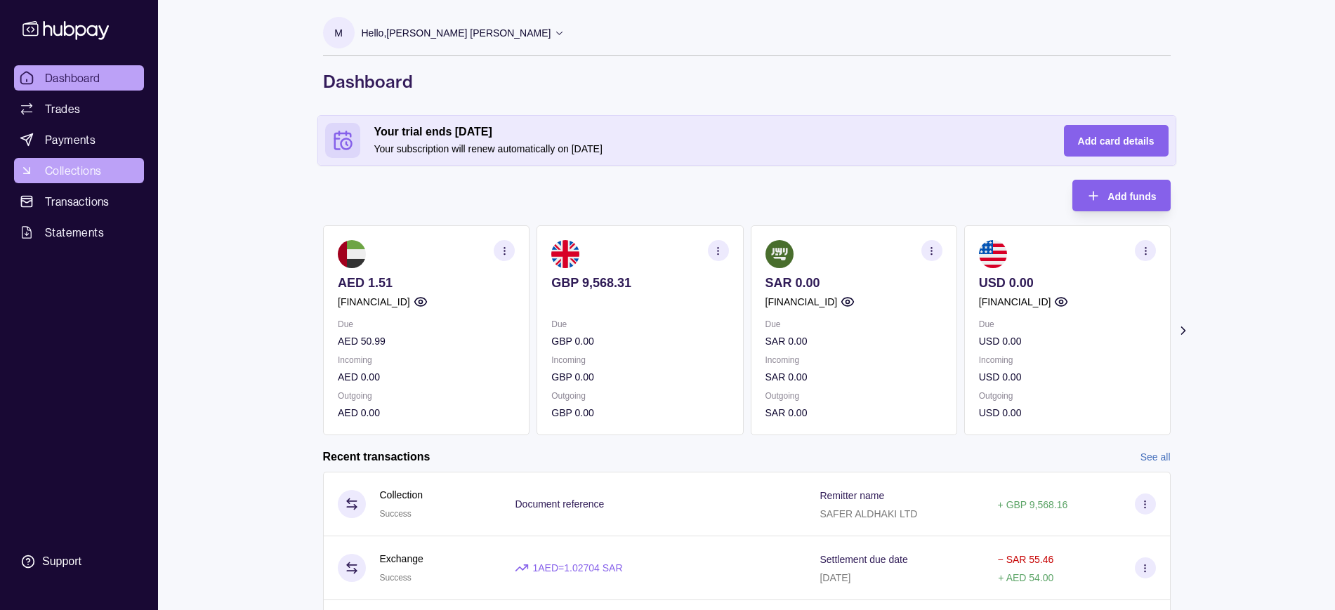
click at [65, 165] on span "Collections" at bounding box center [73, 170] width 56 height 17
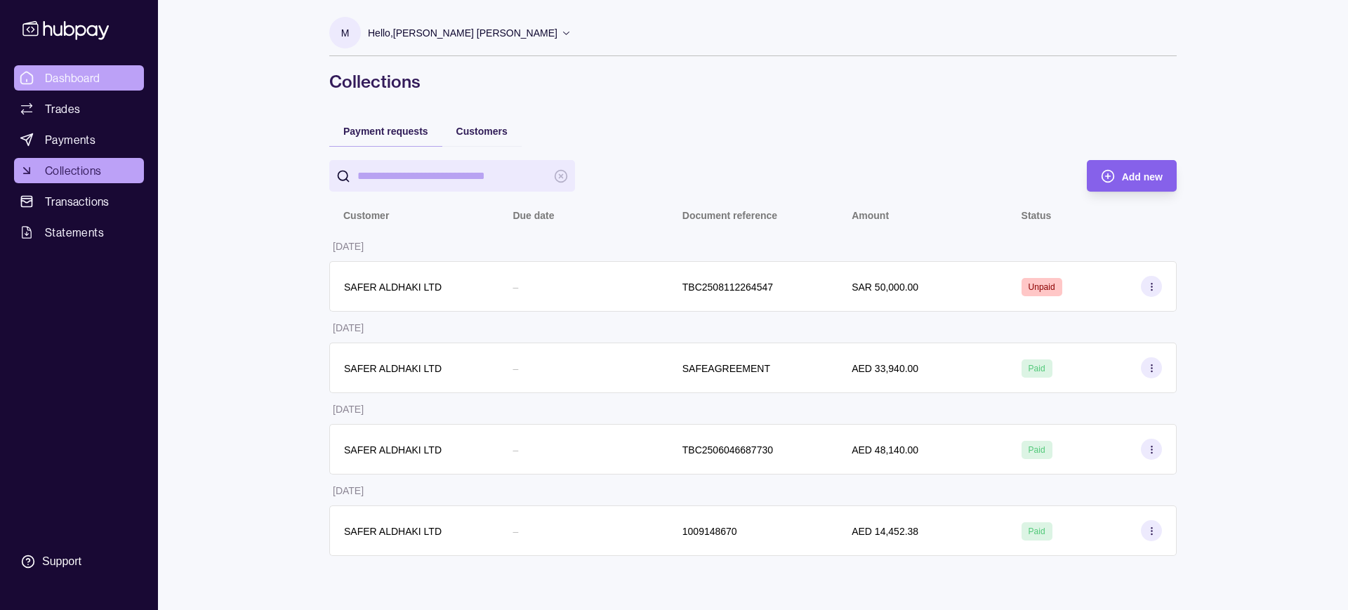
click at [81, 78] on span "Dashboard" at bounding box center [72, 78] width 55 height 17
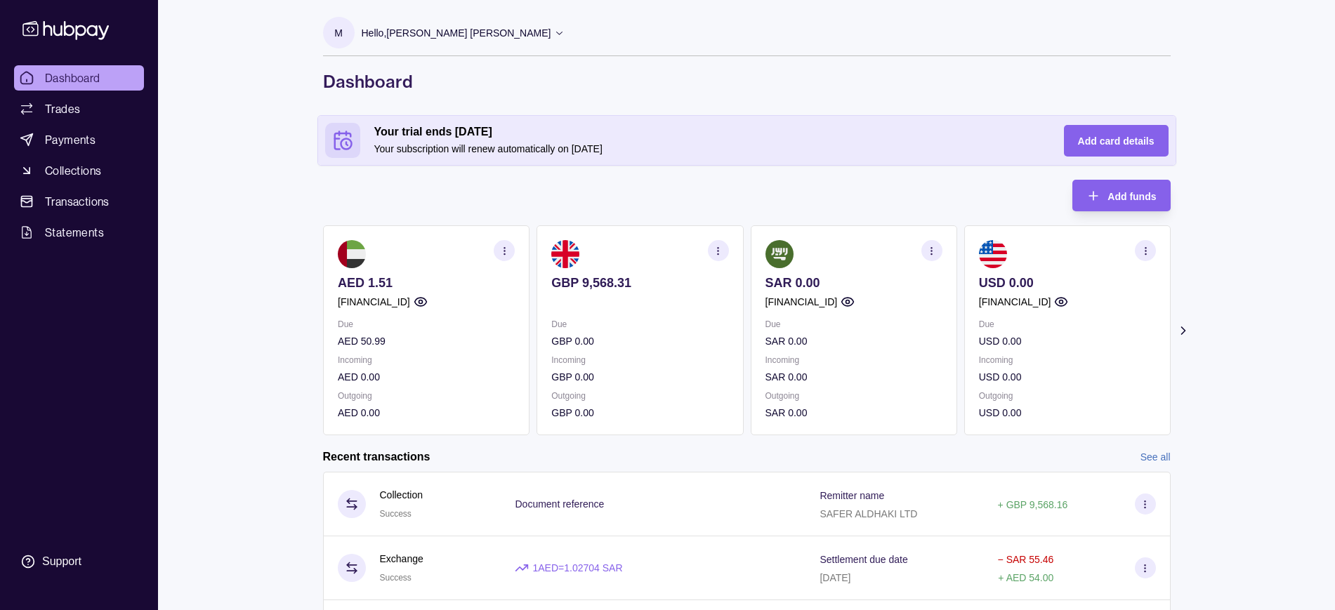
scroll to position [227, 0]
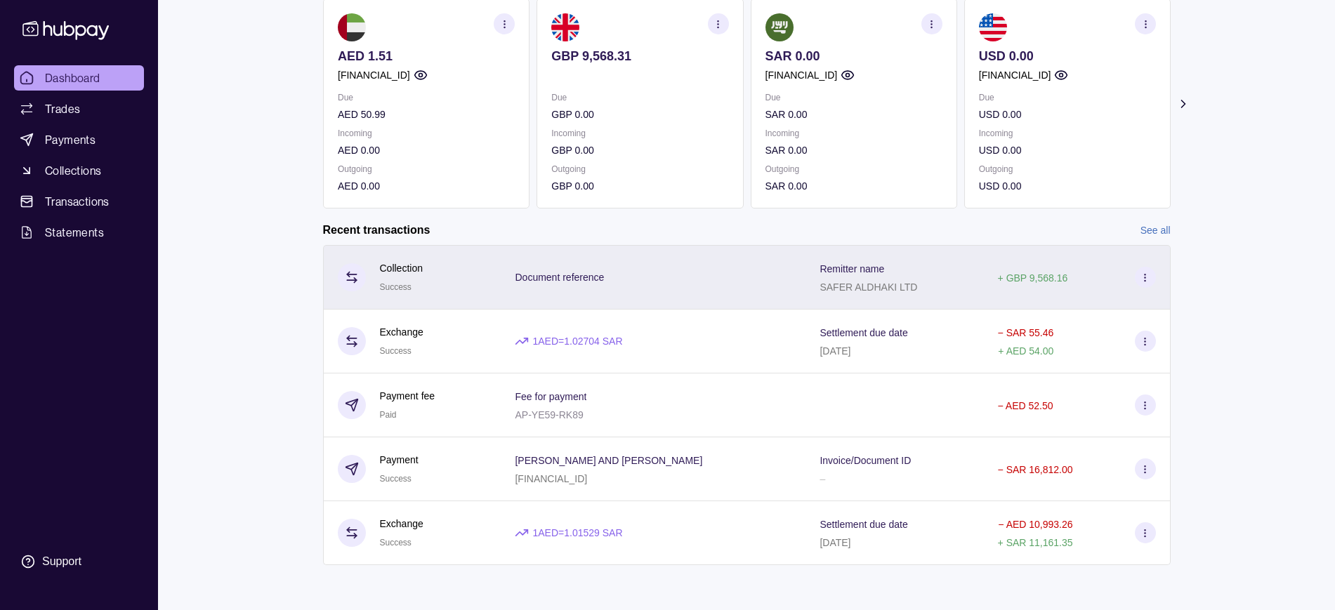
click at [855, 287] on p "SAFER ALDHAKI LTD" at bounding box center [869, 287] width 98 height 11
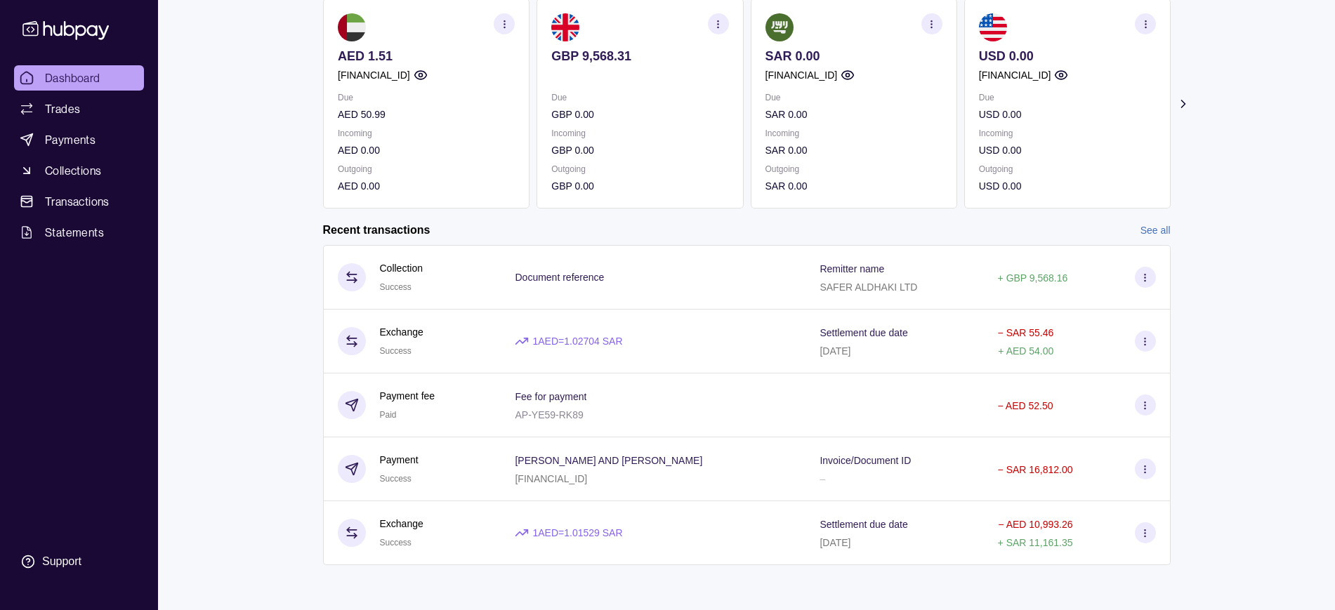
click at [672, 225] on html "Dashboard Trades Payments Collections Transactions Statements Support M Hello, …" at bounding box center [667, 191] width 1335 height 837
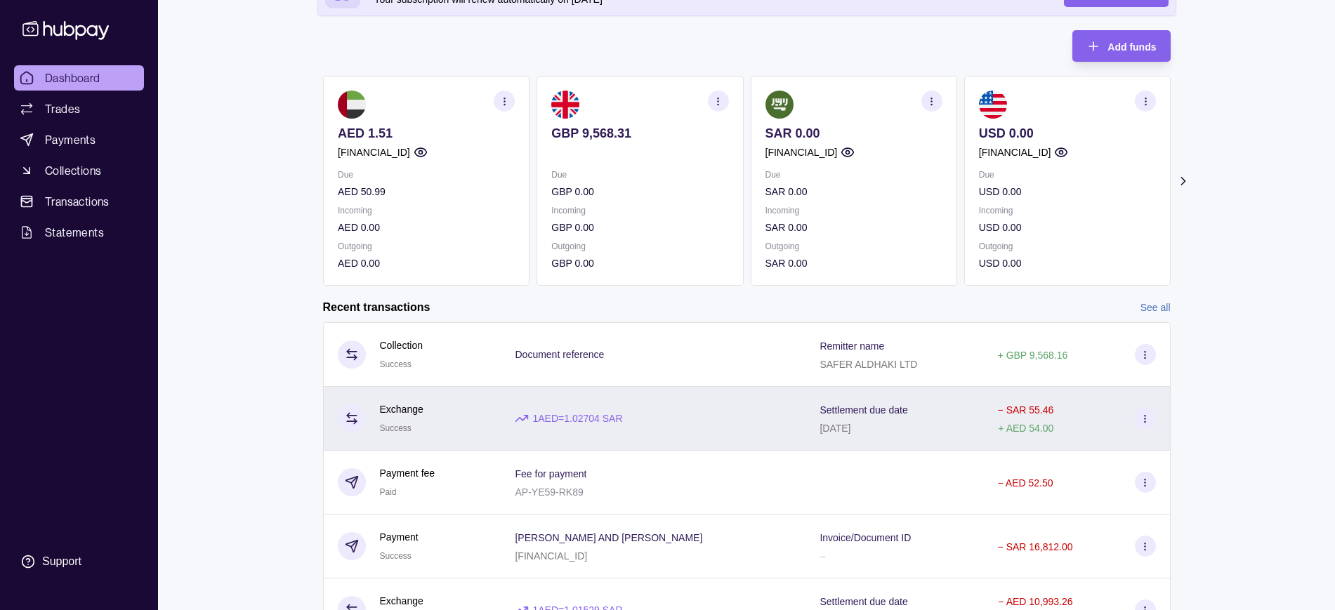
scroll to position [138, 0]
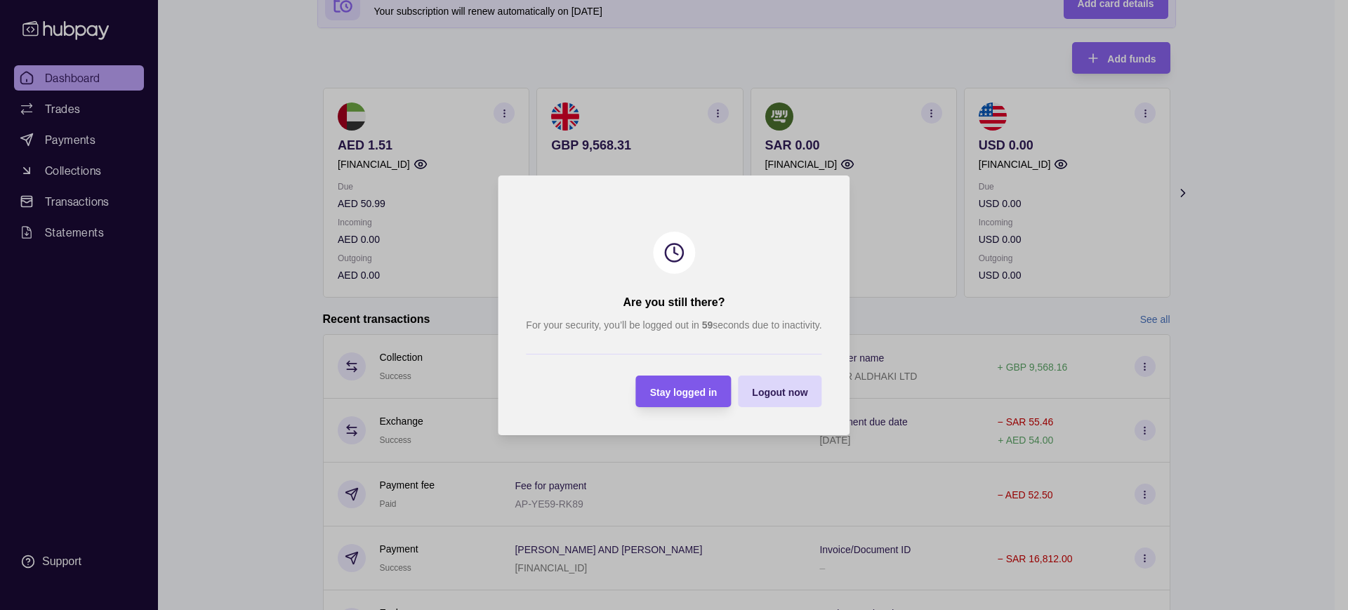
click at [690, 397] on span "Stay logged in" at bounding box center [683, 391] width 67 height 11
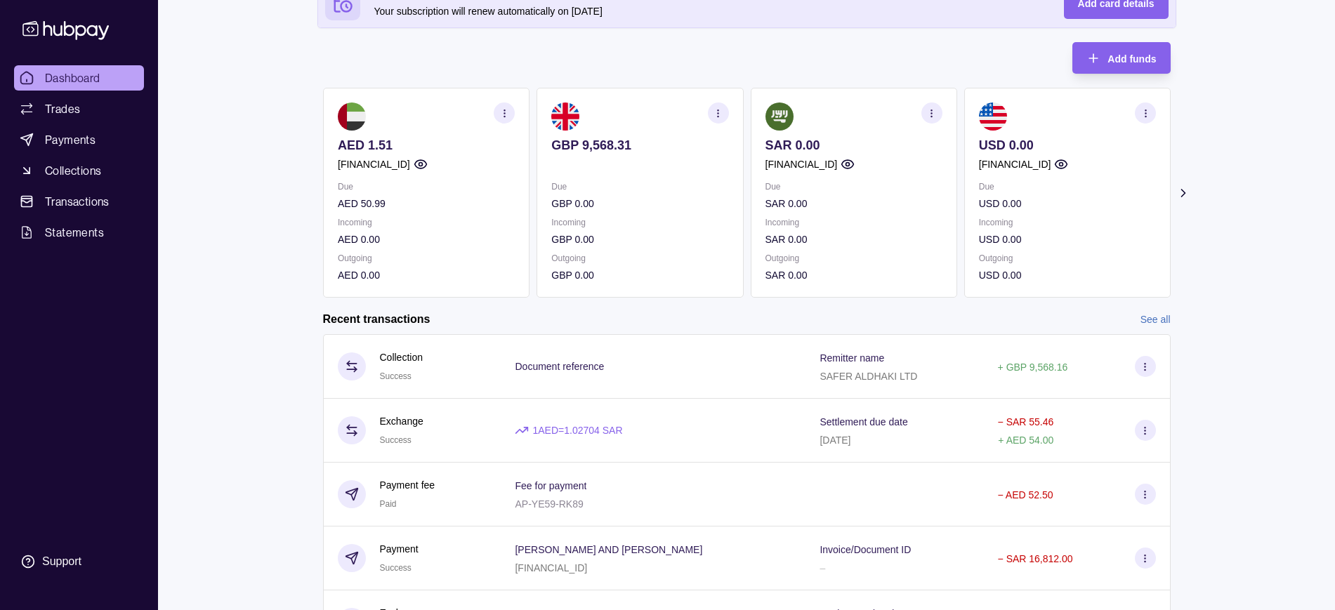
scroll to position [0, 0]
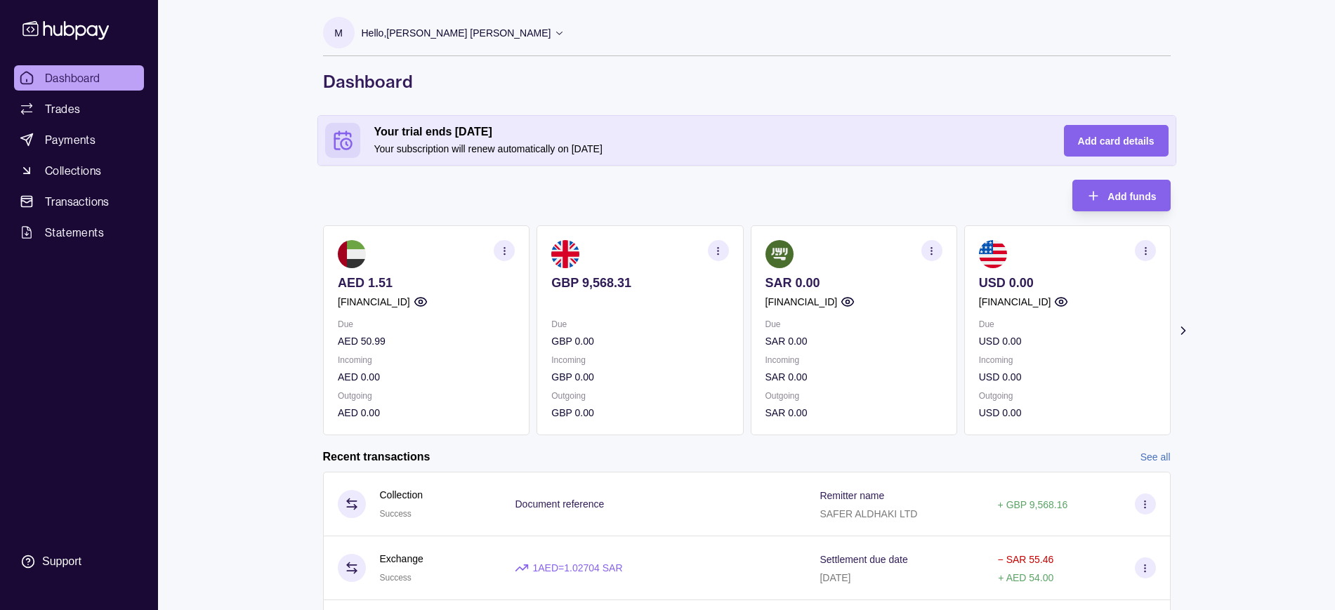
click at [719, 254] on icon "button" at bounding box center [718, 251] width 11 height 11
click at [643, 287] on link "View account details" at bounding box center [620, 285] width 89 height 15
click at [624, 315] on link "Download account details" at bounding box center [632, 320] width 112 height 15
click at [44, 112] on link "Trades" at bounding box center [79, 108] width 130 height 25
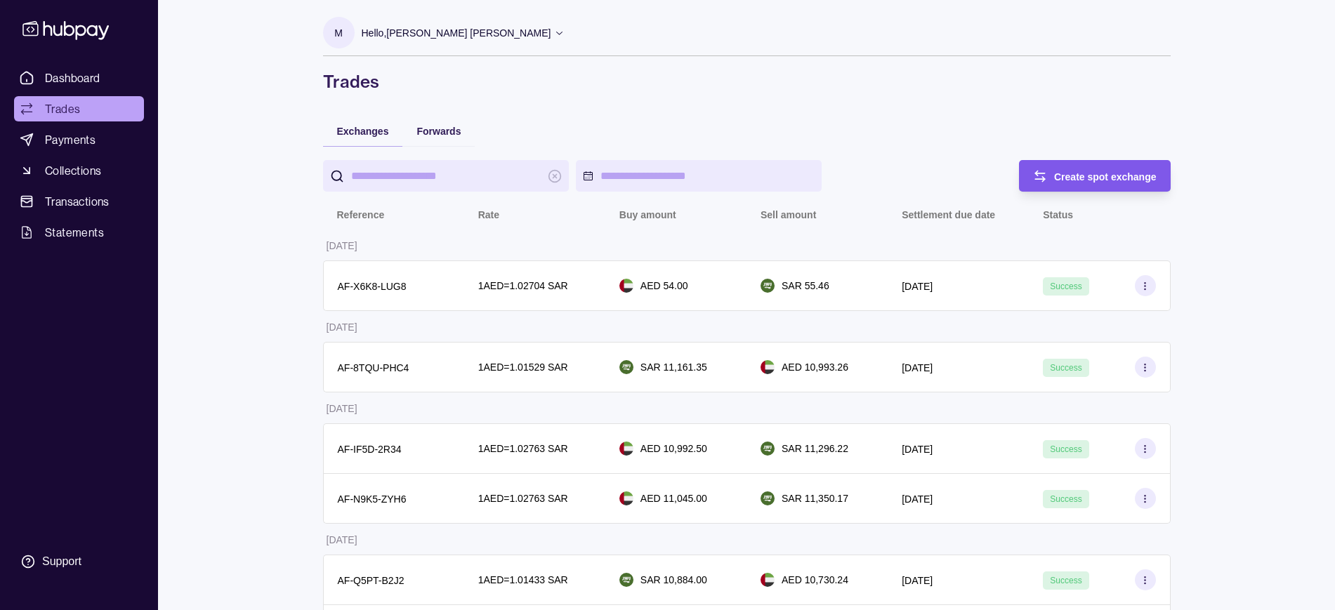
click at [1098, 169] on div "Create spot exchange" at bounding box center [1105, 176] width 103 height 17
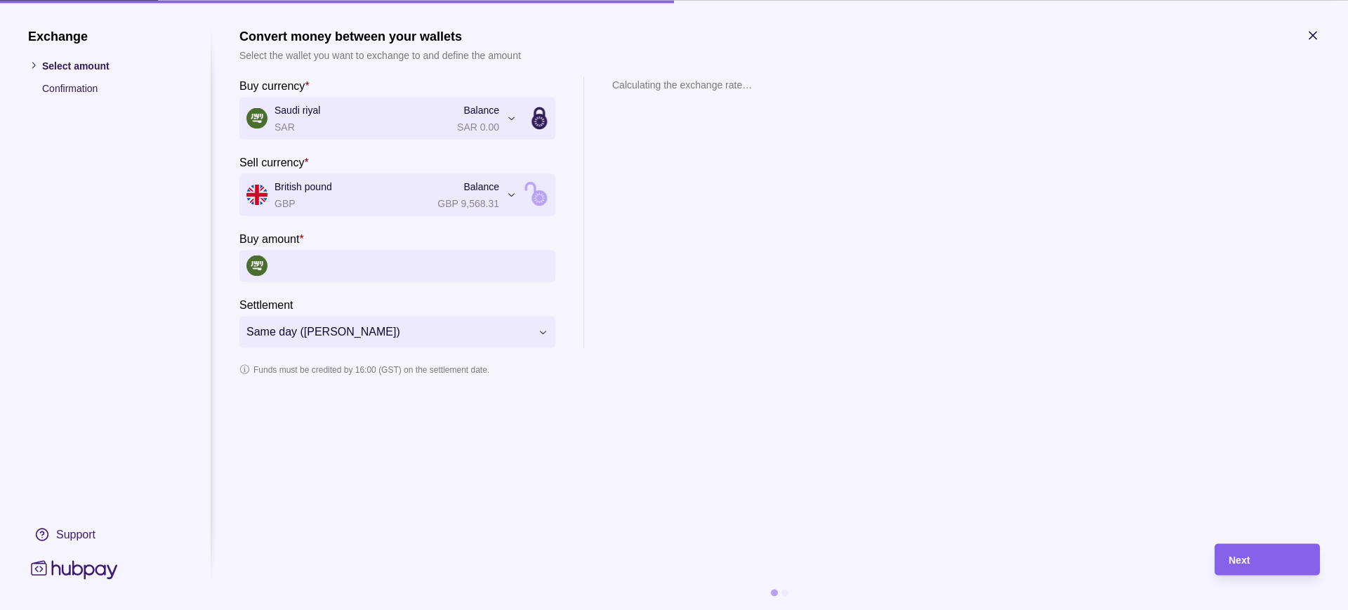
click at [329, 266] on input "Buy amount *" at bounding box center [412, 266] width 274 height 32
type input "******"
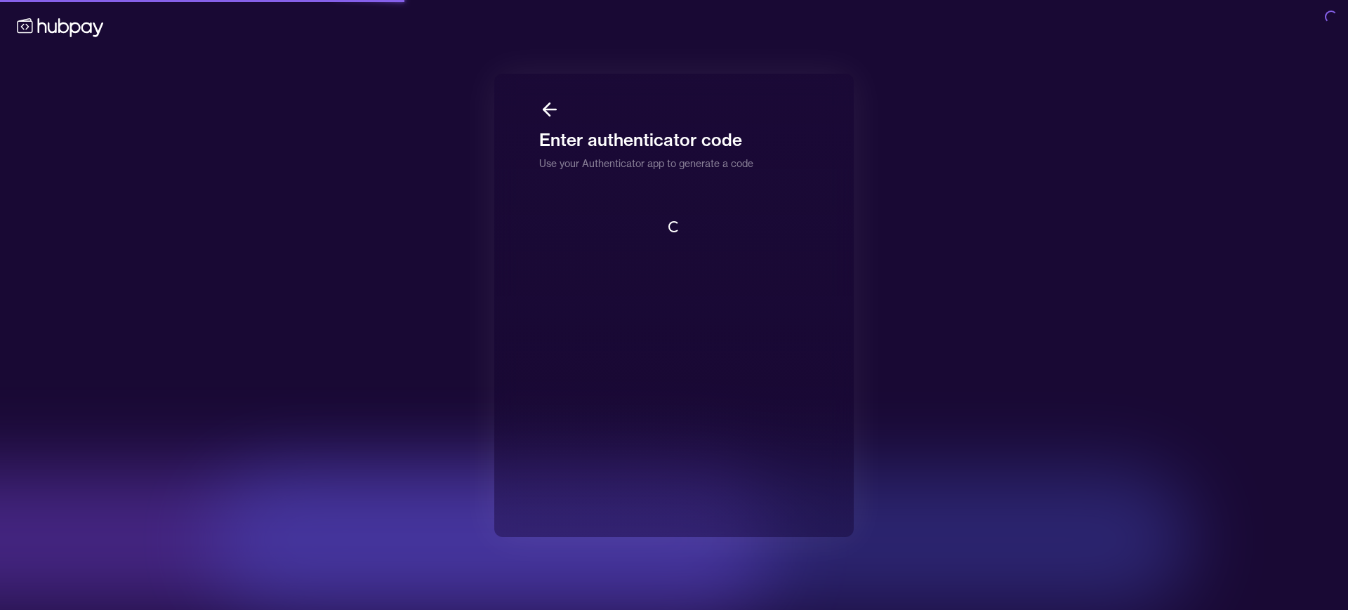
scroll to position [1, 0]
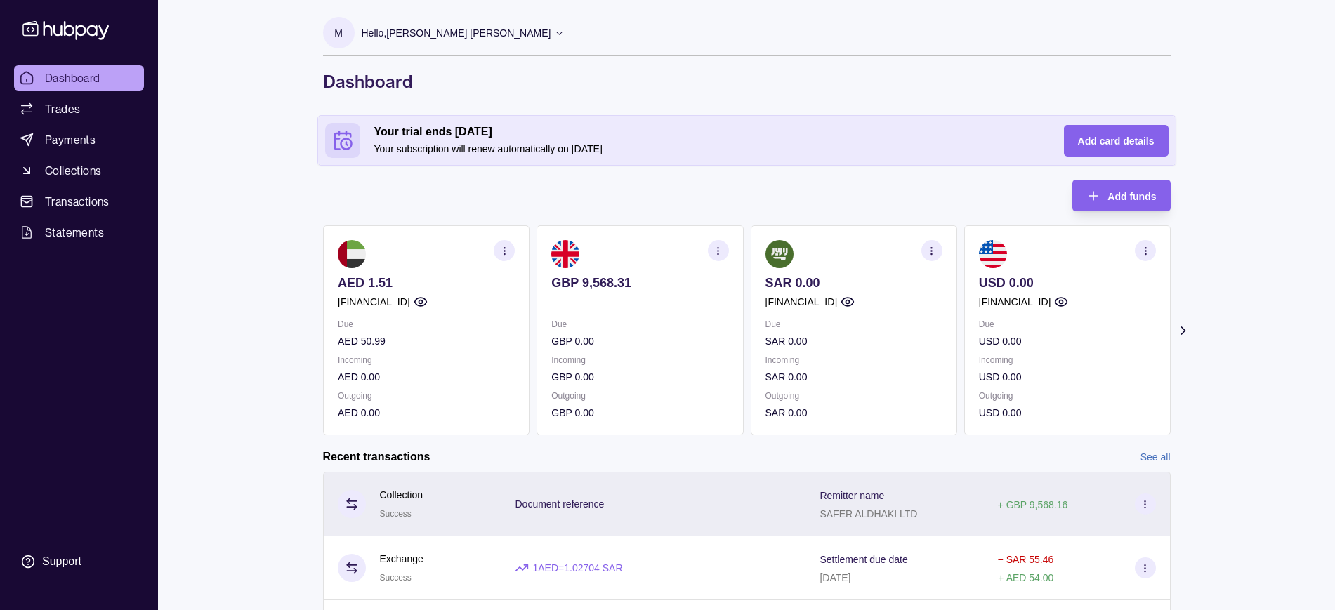
click at [1033, 508] on p "+ GBP 9,568.16" at bounding box center [1033, 504] width 70 height 11
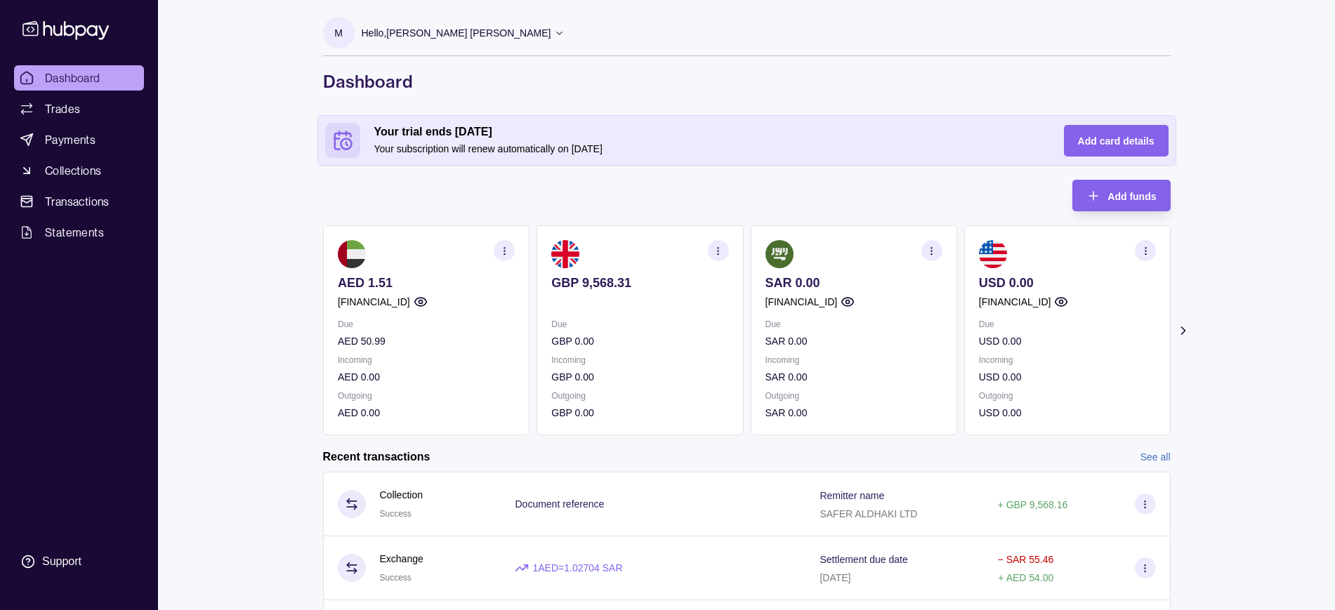
click at [269, 279] on html "Dashboard Trades Payments Collections Transactions Statements Support M Hello, …" at bounding box center [667, 418] width 1335 height 837
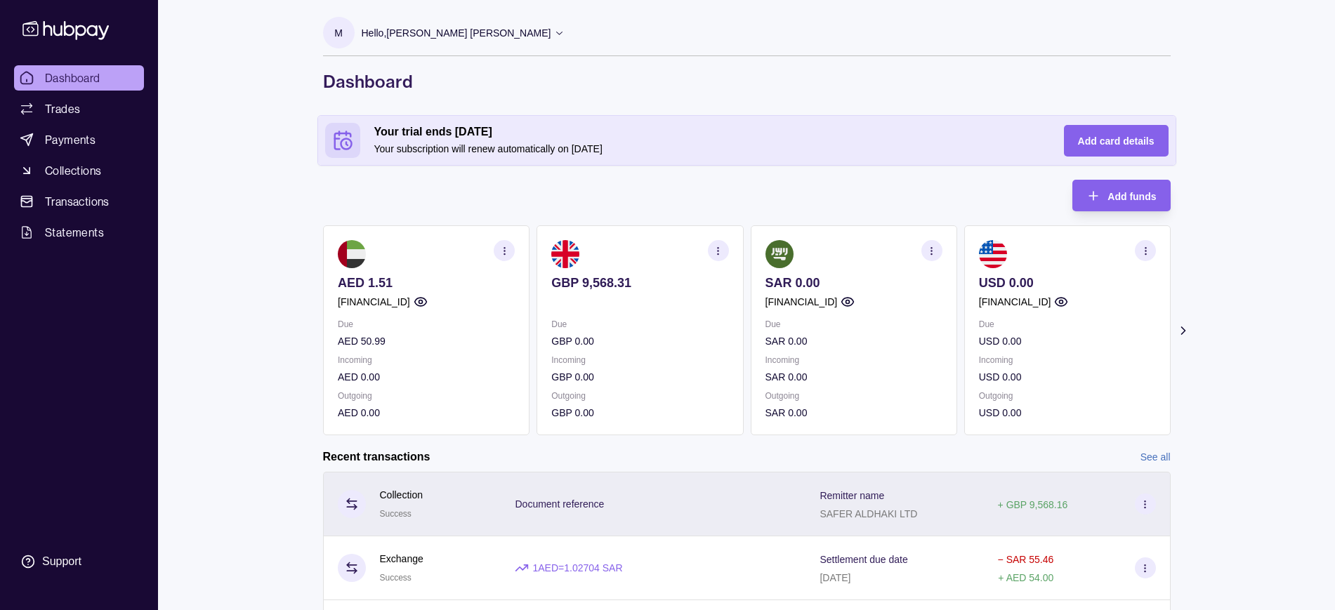
click at [1005, 508] on p "+ GBP 9,568.16" at bounding box center [1033, 504] width 70 height 11
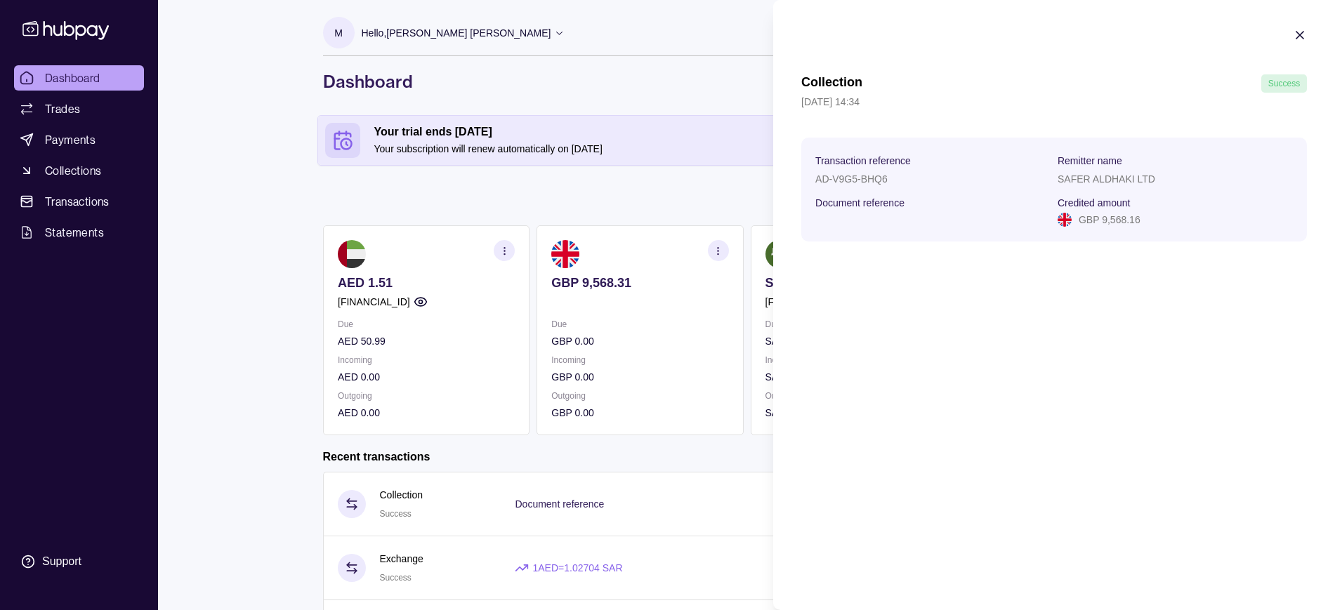
click at [869, 200] on p "Document reference" at bounding box center [859, 202] width 89 height 11
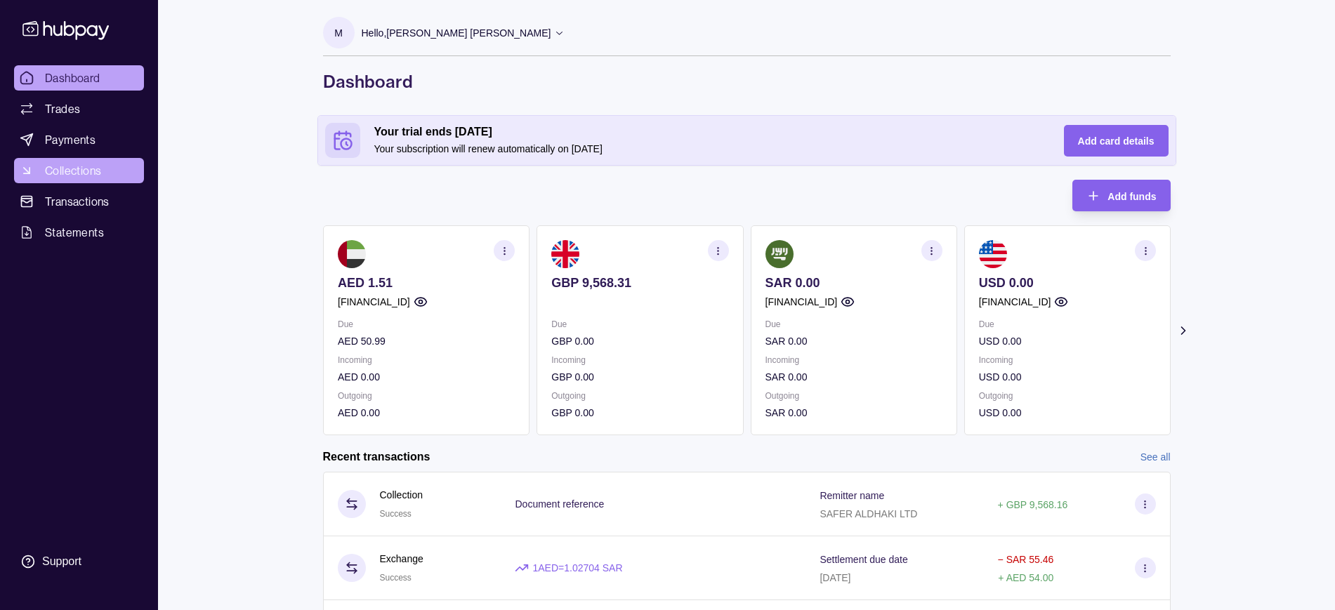
click at [58, 177] on html "Dashboard Trades Payments Collections Transactions Statements Support M Hello, …" at bounding box center [667, 418] width 1335 height 837
click at [70, 172] on span "Collections" at bounding box center [73, 170] width 56 height 17
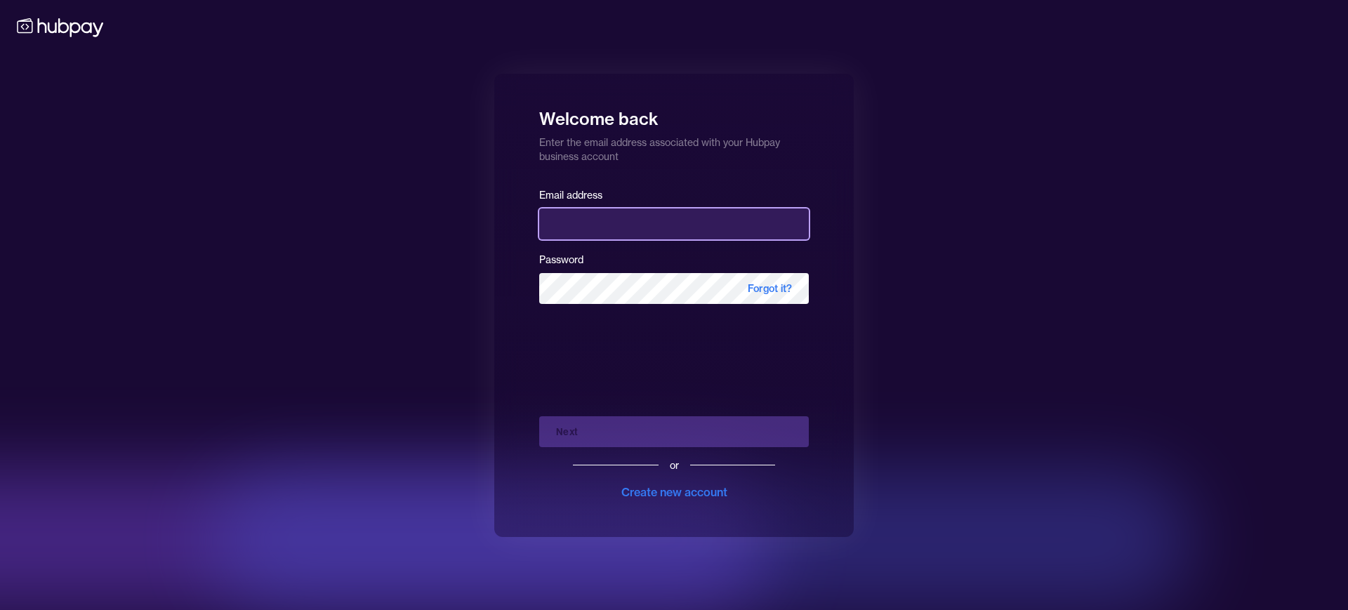
click at [605, 217] on input "email" at bounding box center [674, 224] width 270 height 31
type input "**********"
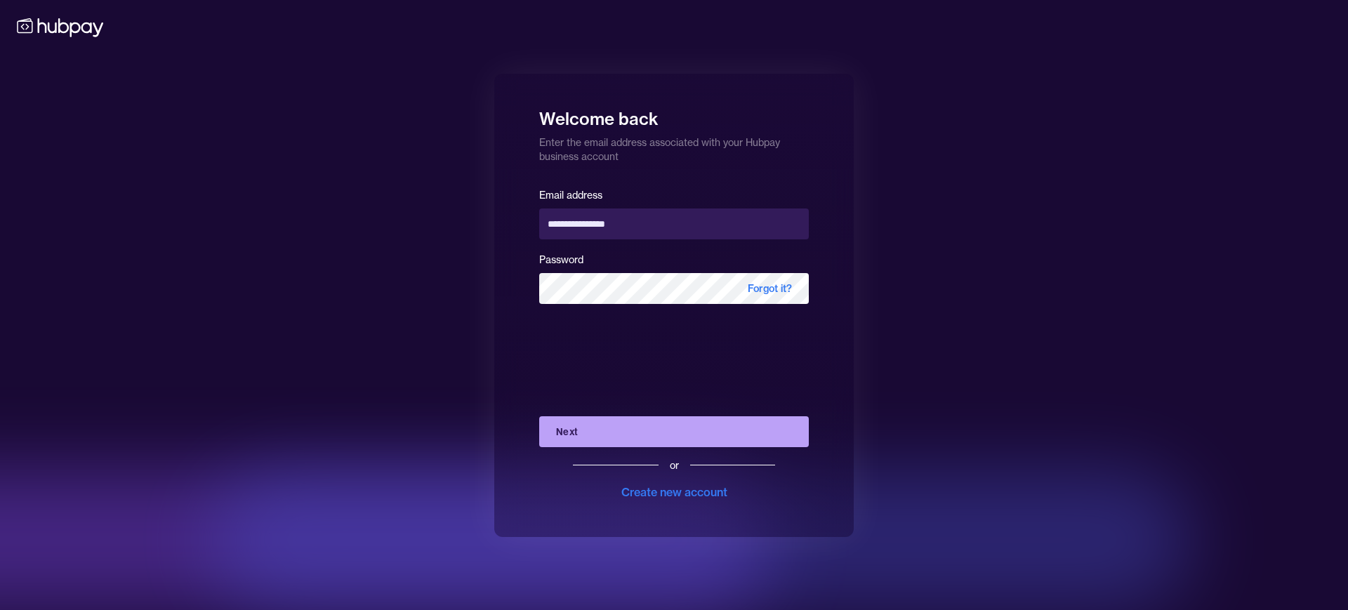
click at [596, 426] on button "Next" at bounding box center [674, 431] width 270 height 31
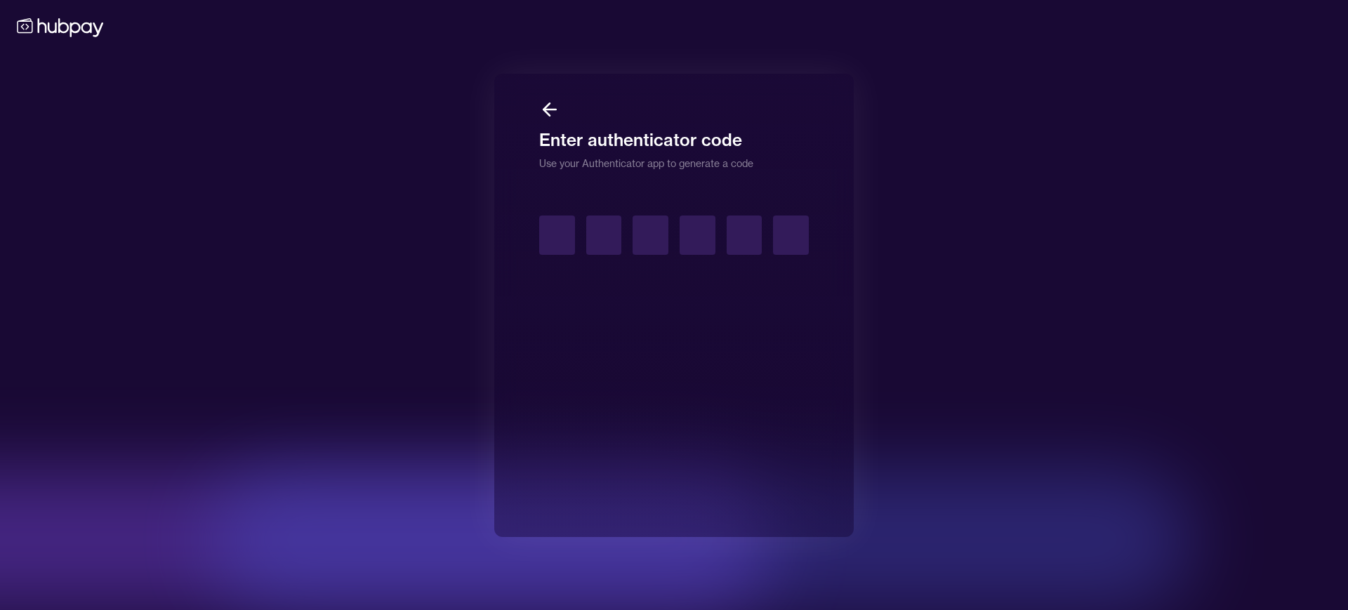
type input "*"
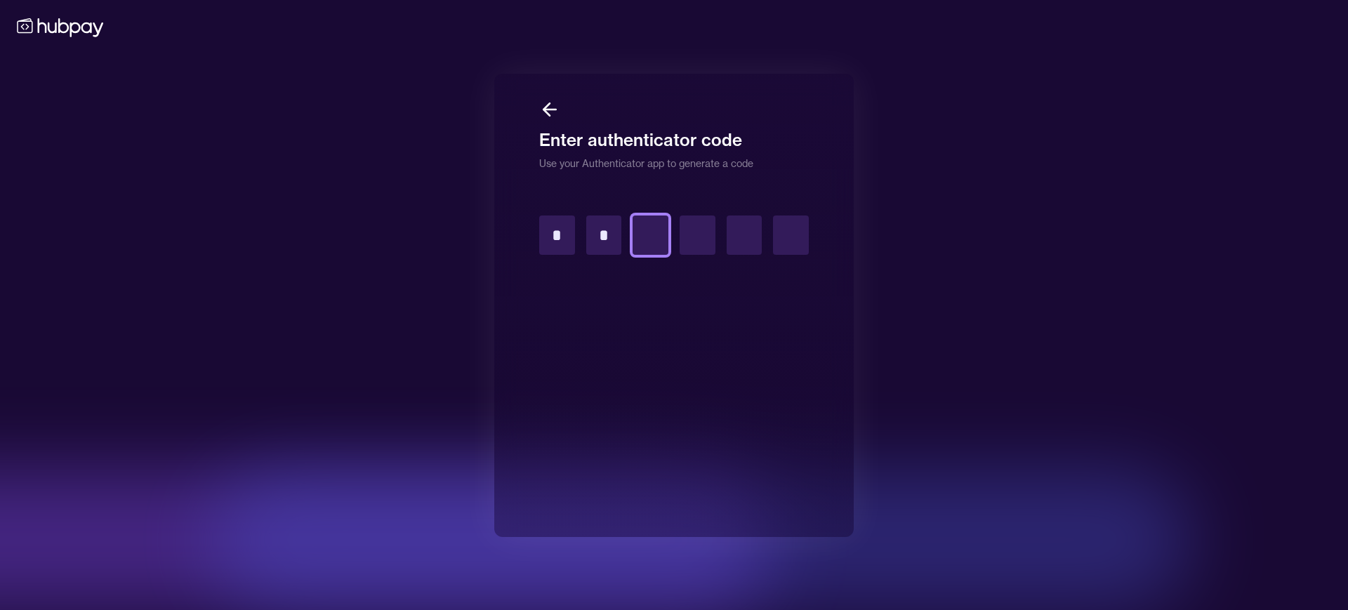
type input "*"
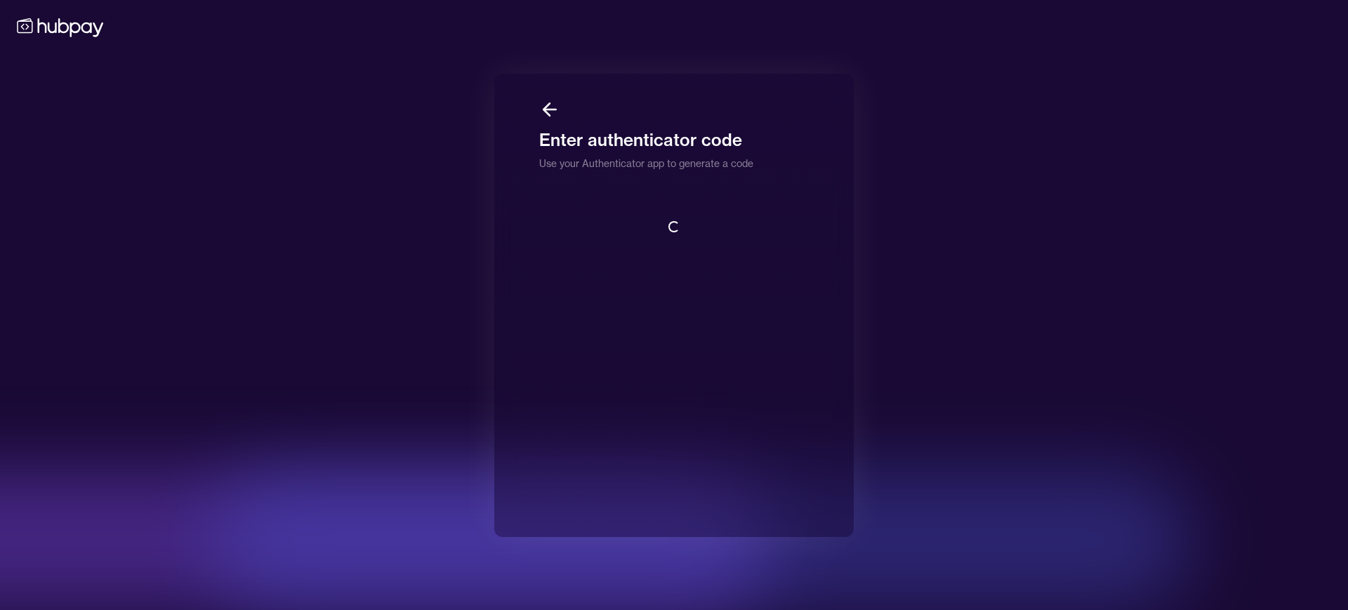
scroll to position [1, 0]
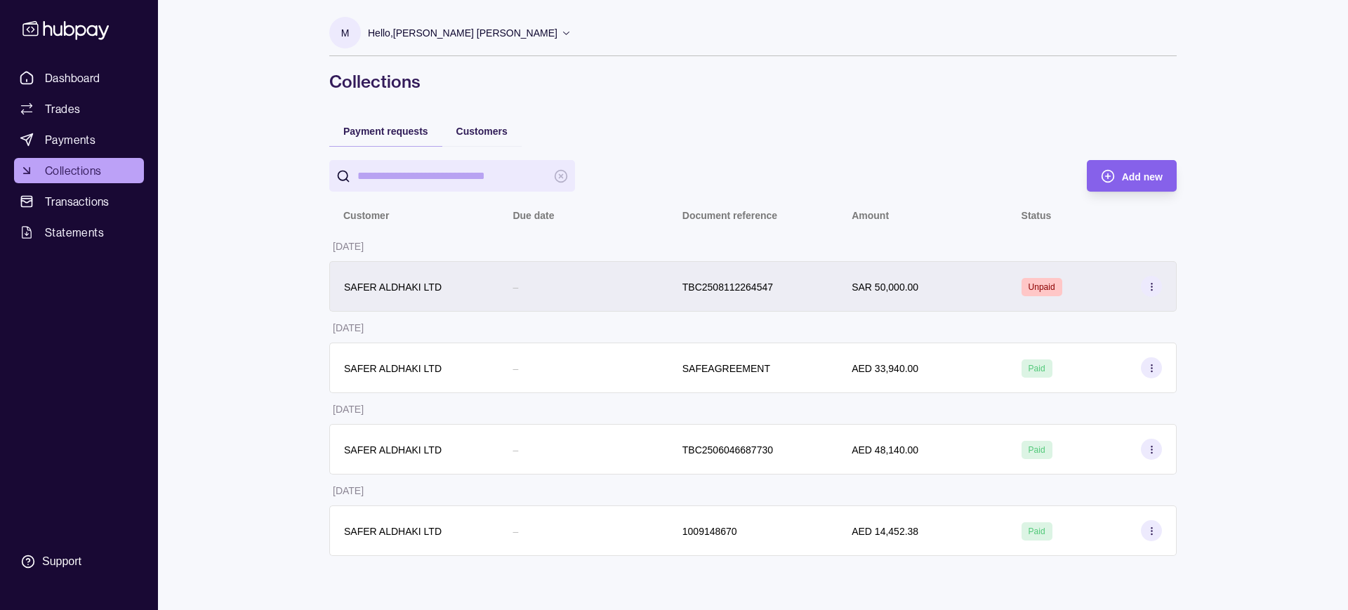
click at [859, 294] on div "SAR 50,000.00" at bounding box center [885, 286] width 67 height 17
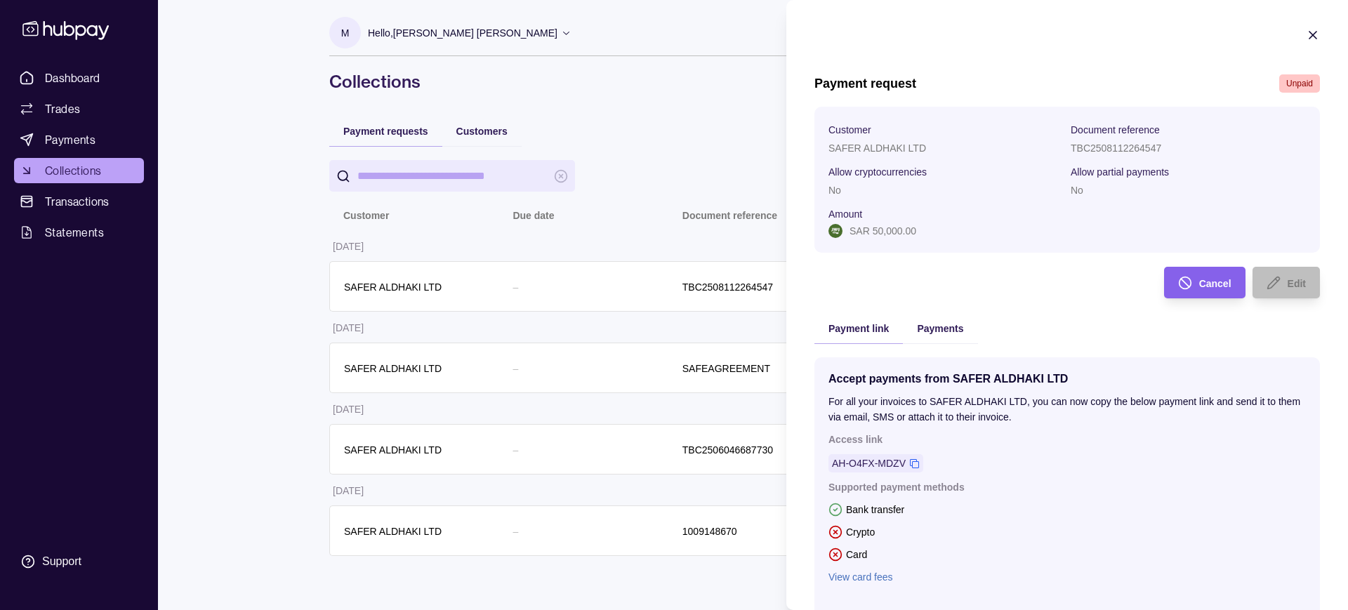
click at [1306, 36] on icon "button" at bounding box center [1313, 35] width 14 height 14
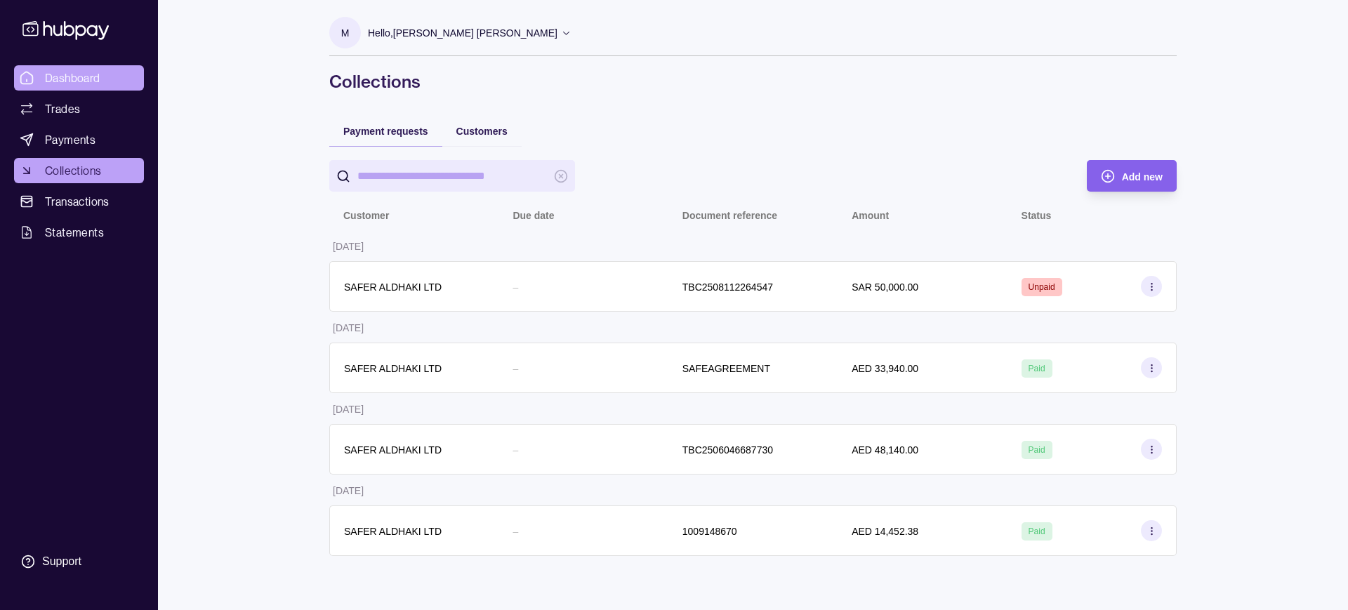
click at [55, 73] on span "Dashboard" at bounding box center [72, 78] width 55 height 17
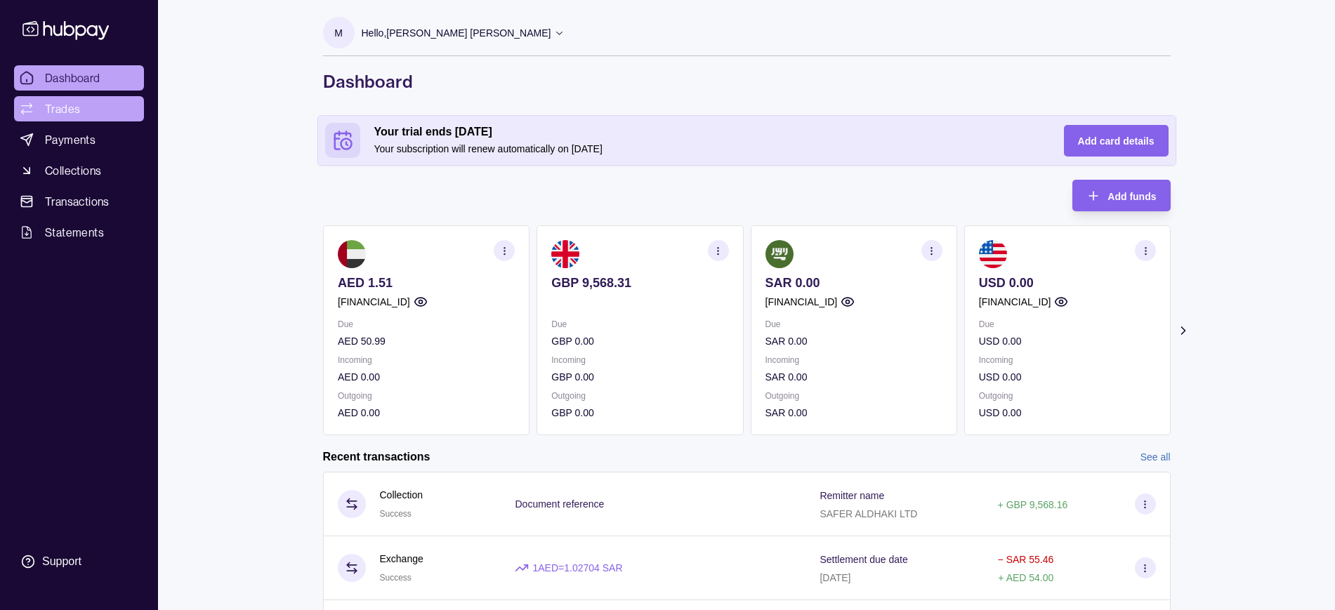
click at [77, 105] on span "Trades" at bounding box center [62, 108] width 35 height 17
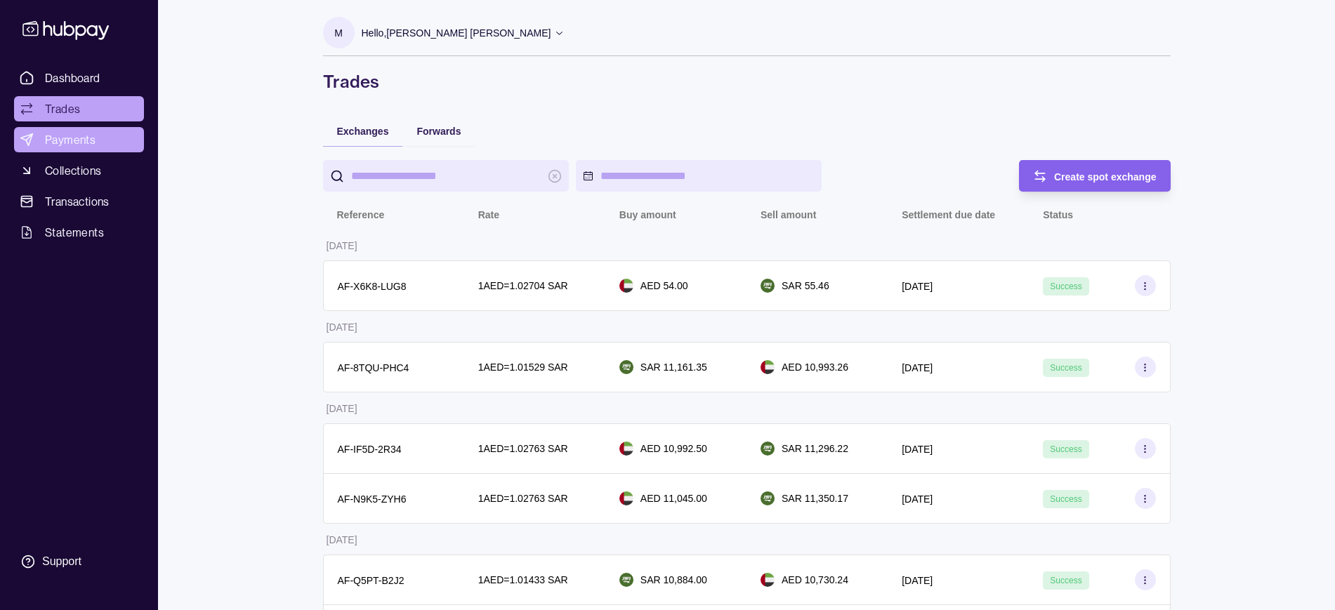
click at [74, 130] on link "Payments" at bounding box center [79, 139] width 130 height 25
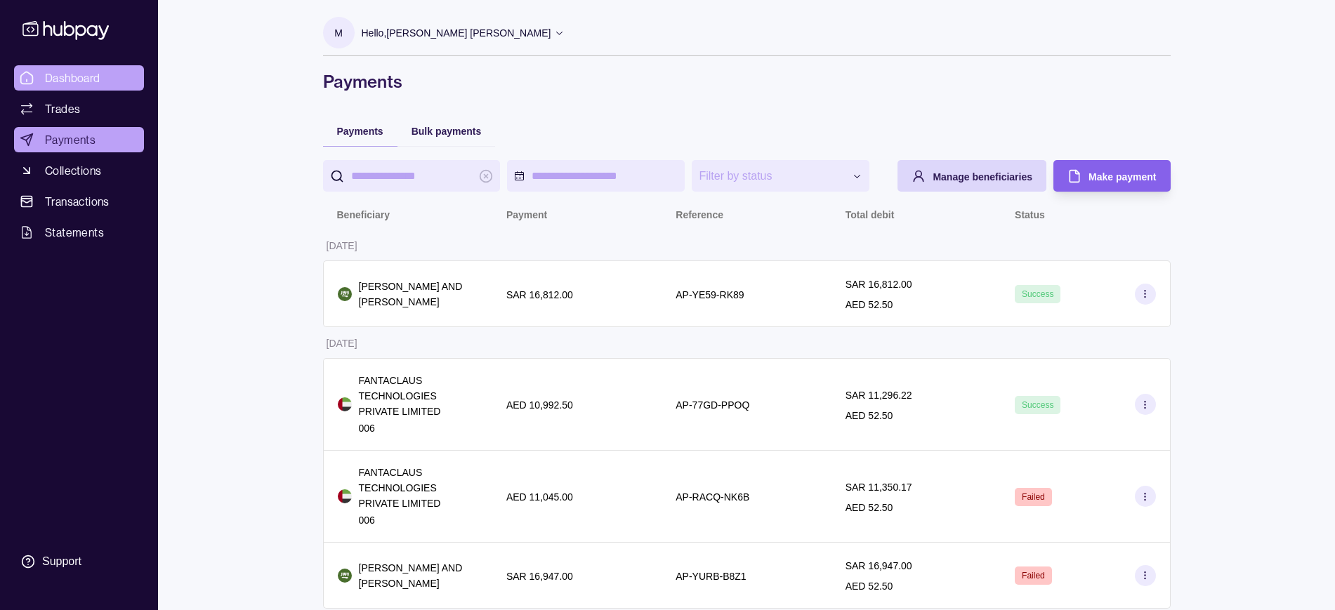
click at [65, 77] on span "Dashboard" at bounding box center [72, 78] width 55 height 17
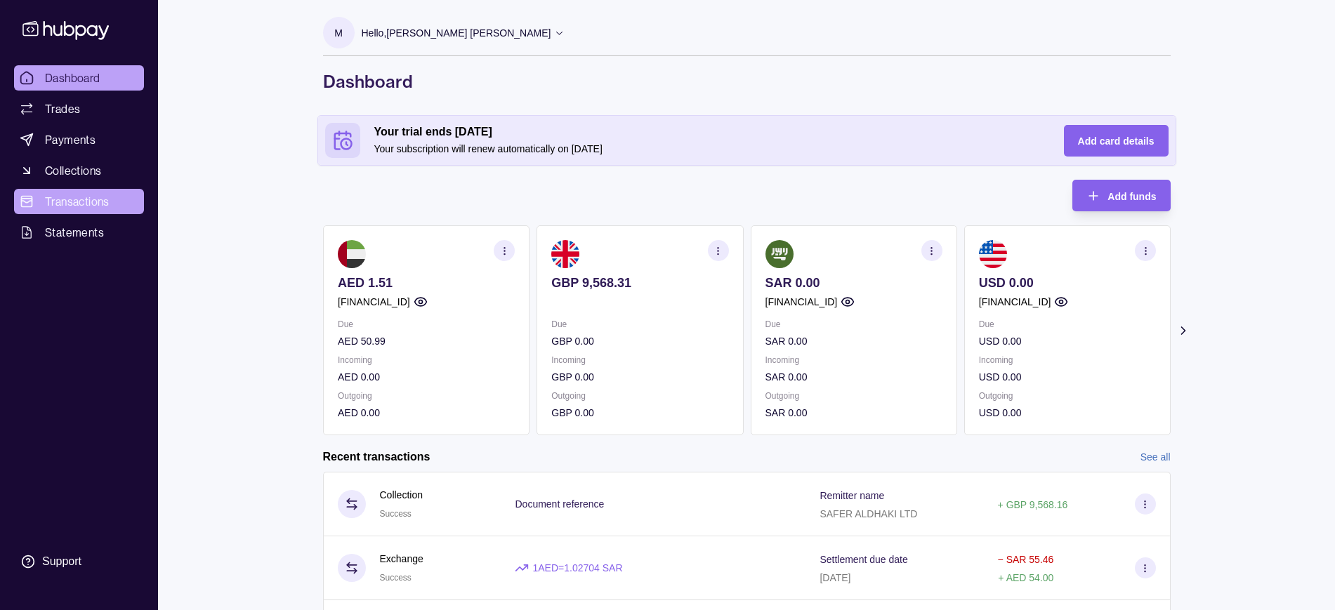
click at [60, 202] on span "Transactions" at bounding box center [77, 201] width 65 height 17
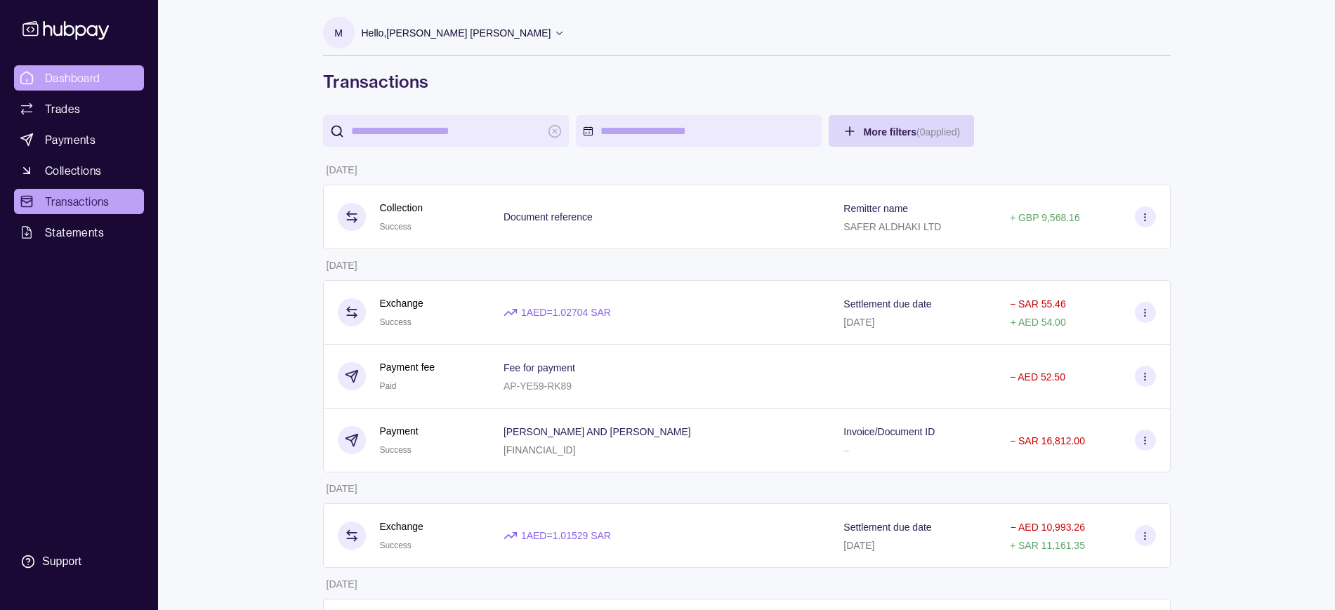
click at [81, 76] on span "Dashboard" at bounding box center [72, 78] width 55 height 17
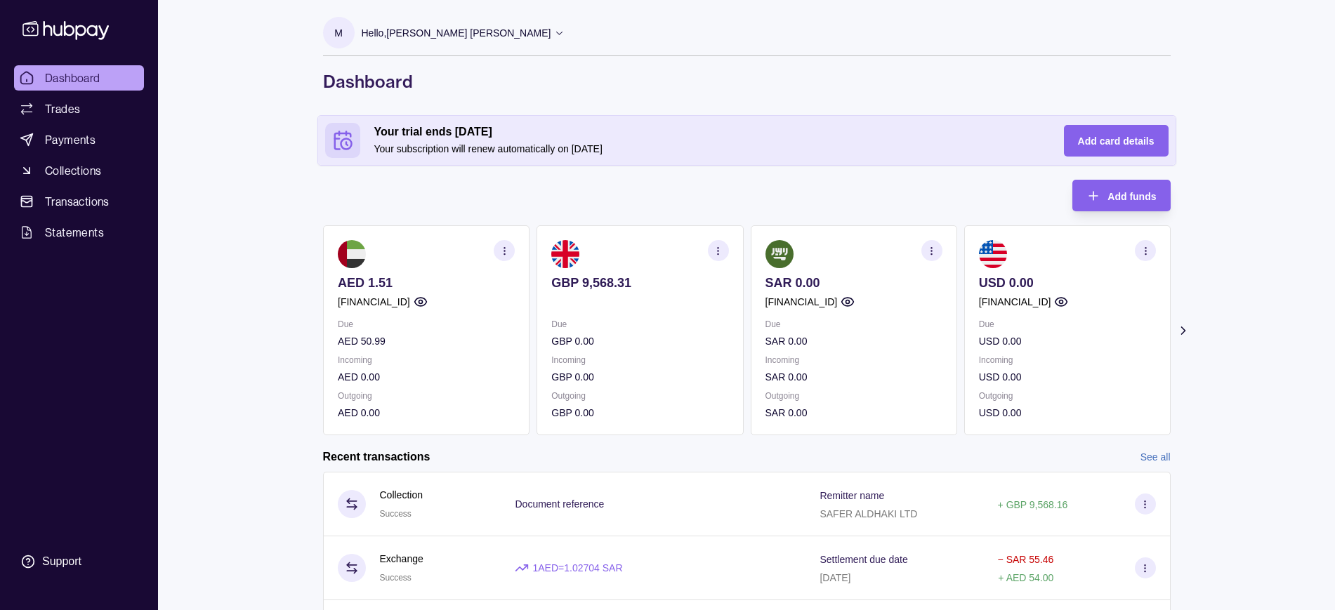
click at [837, 304] on p "[FINANCIAL_ID]" at bounding box center [801, 301] width 72 height 15
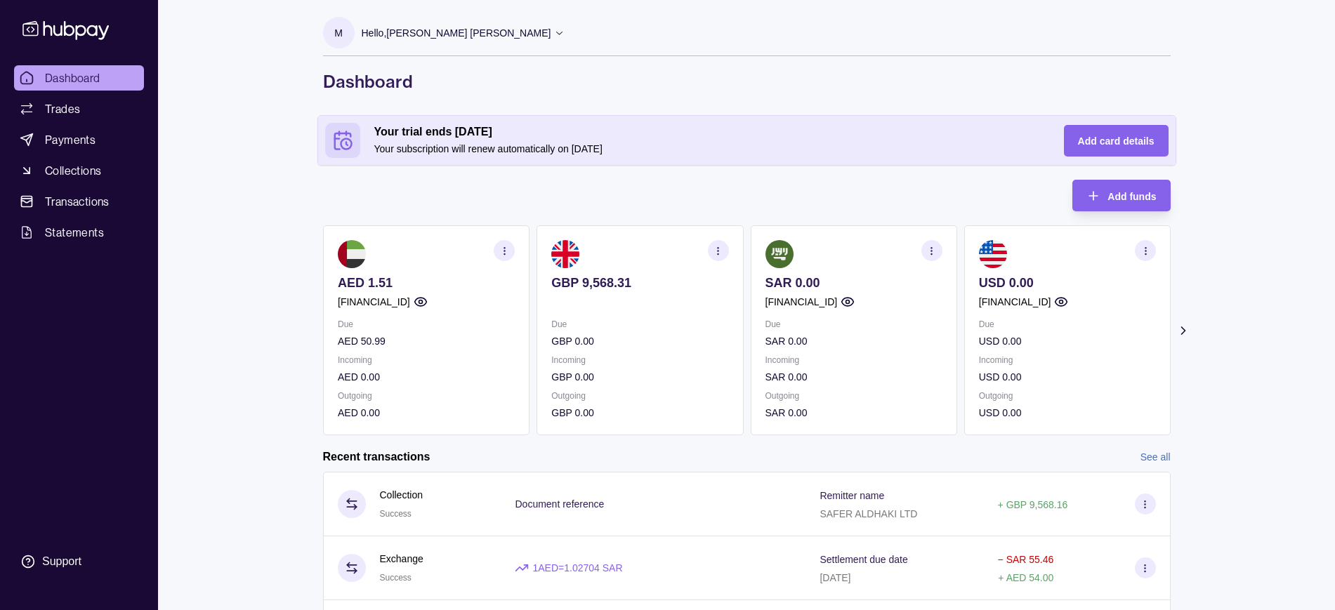
click at [837, 303] on p "[FINANCIAL_ID]" at bounding box center [801, 301] width 72 height 15
click at [853, 303] on icon "button" at bounding box center [847, 302] width 12 height 8
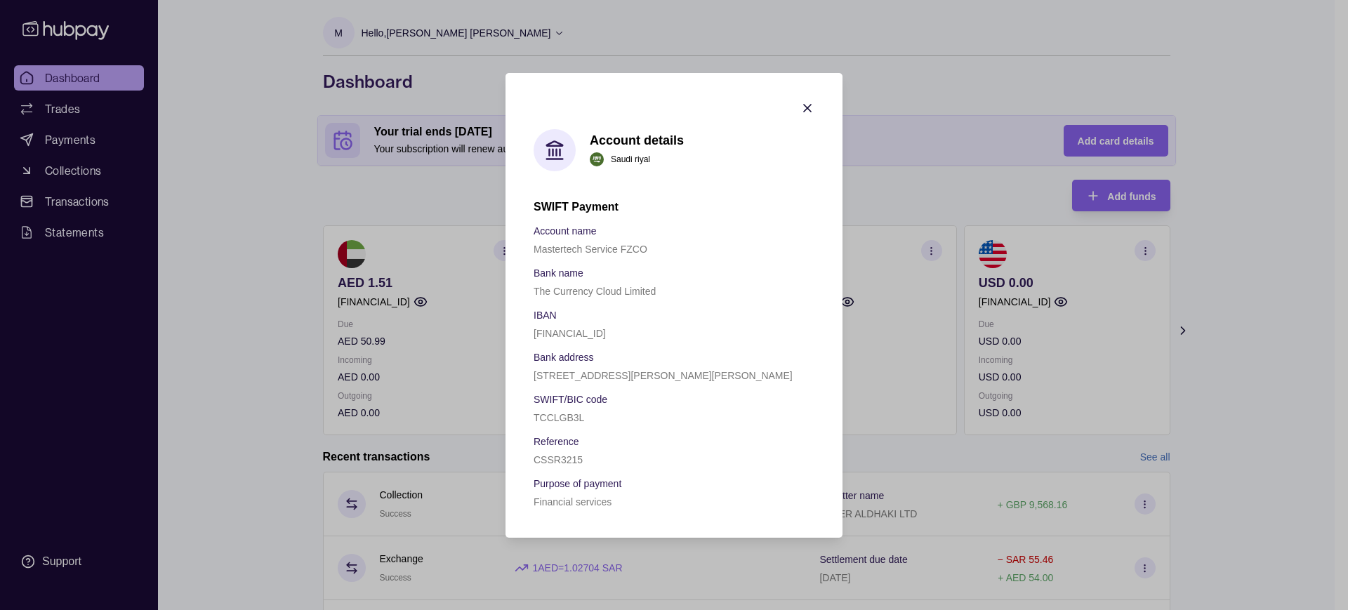
drag, startPoint x: 536, startPoint y: 333, endPoint x: 667, endPoint y: 330, distance: 131.4
click at [667, 330] on div "[FINANCIAL_ID]" at bounding box center [674, 332] width 281 height 17
copy p "[FINANCIAL_ID]"
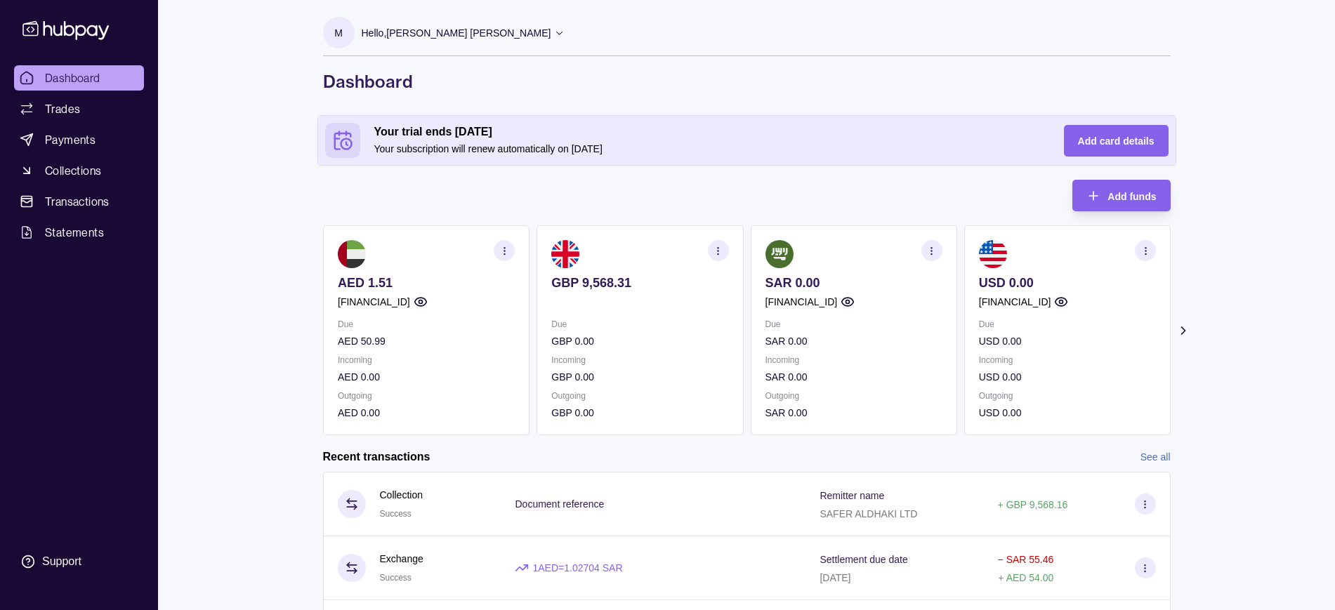
click at [718, 258] on section "button" at bounding box center [717, 250] width 21 height 21
click at [624, 355] on p "Incoming" at bounding box center [639, 360] width 177 height 15
click at [624, 288] on link "View account details" at bounding box center [620, 285] width 89 height 15
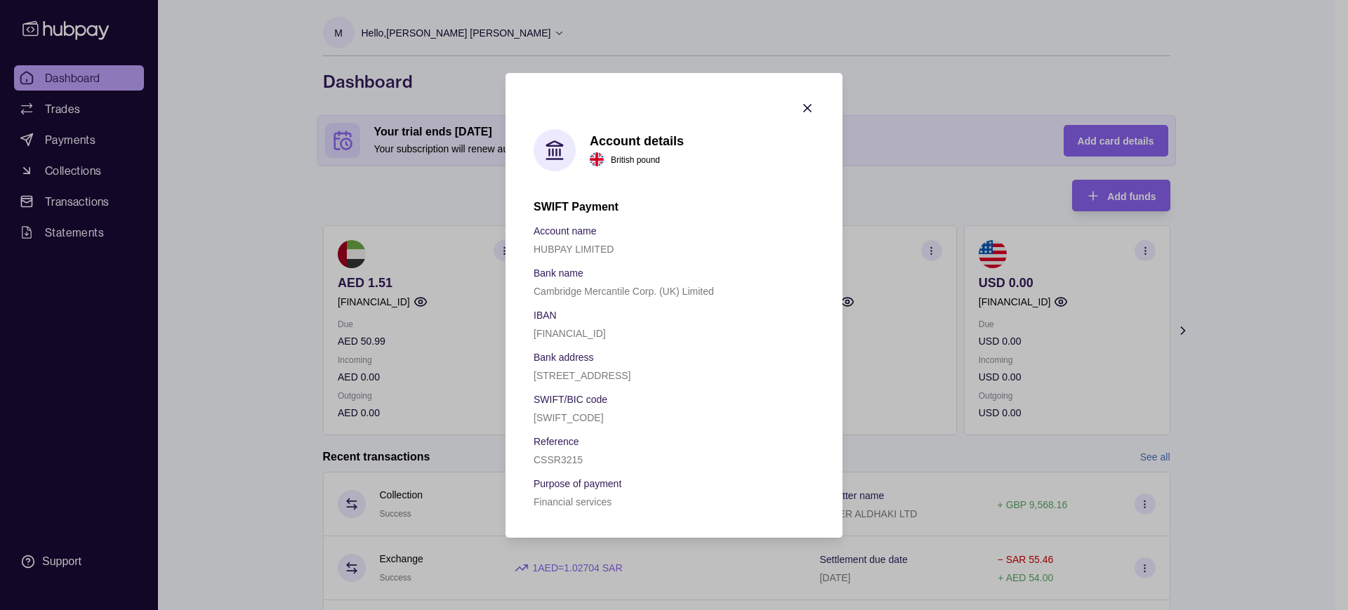
drag, startPoint x: 534, startPoint y: 310, endPoint x: 686, endPoint y: 301, distance: 152.7
click at [686, 324] on div "GB75CMFX23016020880620" at bounding box center [674, 332] width 281 height 17
copy p "GB75CMFX23016020880620"
click at [808, 101] on icon "button" at bounding box center [808, 108] width 14 height 14
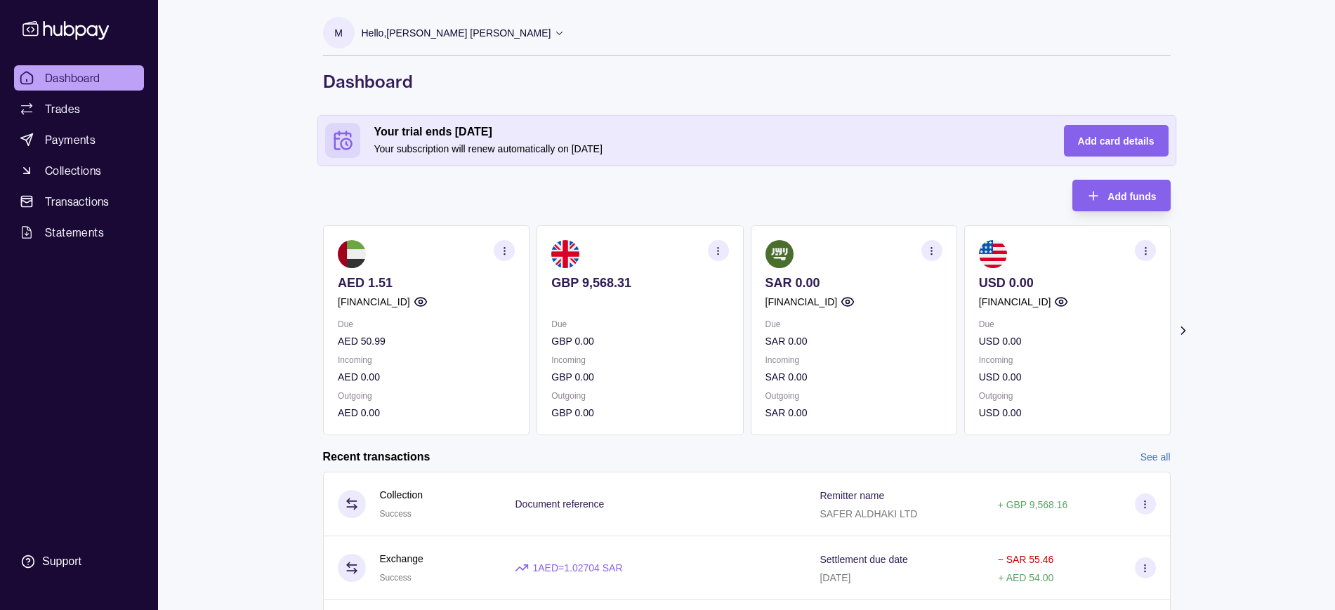
click at [928, 256] on section "button" at bounding box center [931, 250] width 21 height 21
click at [859, 283] on link "View account details" at bounding box center [833, 285] width 89 height 15
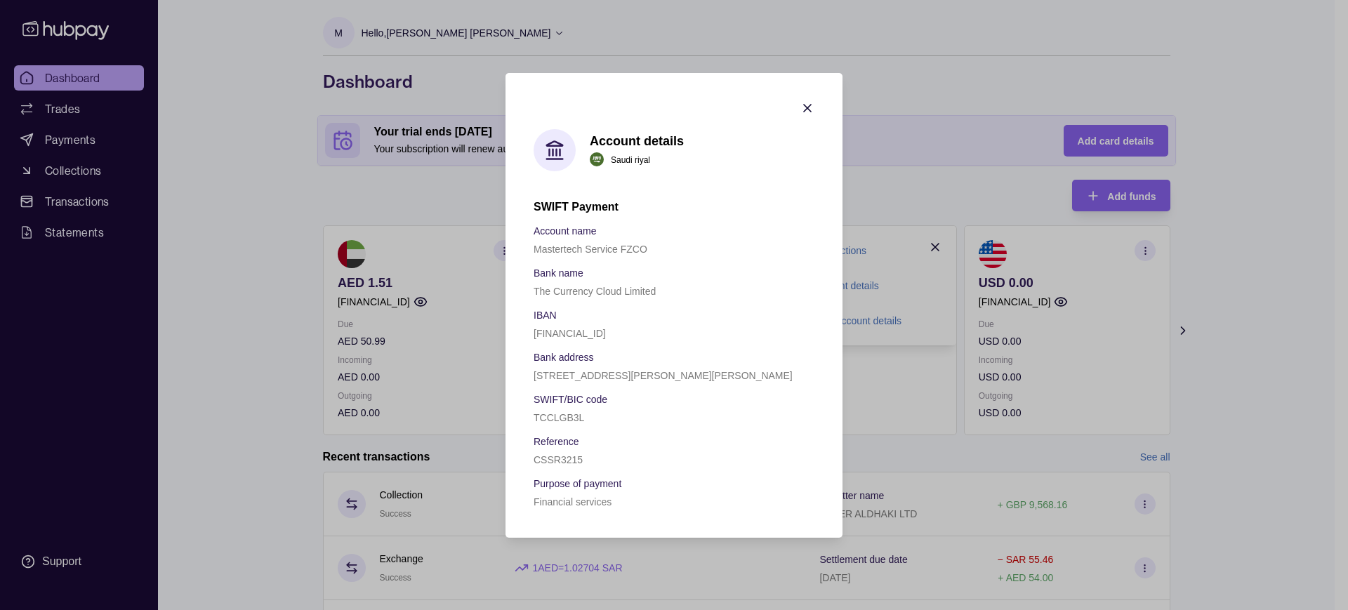
click at [809, 105] on icon "button" at bounding box center [807, 108] width 7 height 7
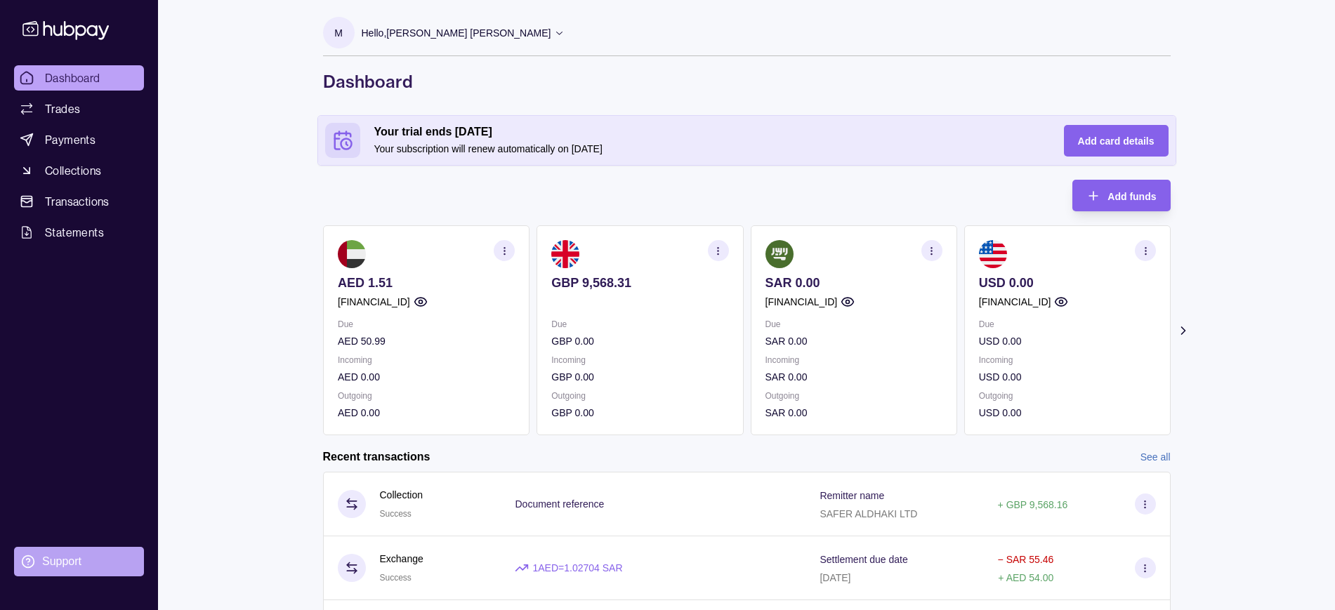
click at [46, 560] on div "Support" at bounding box center [61, 561] width 39 height 15
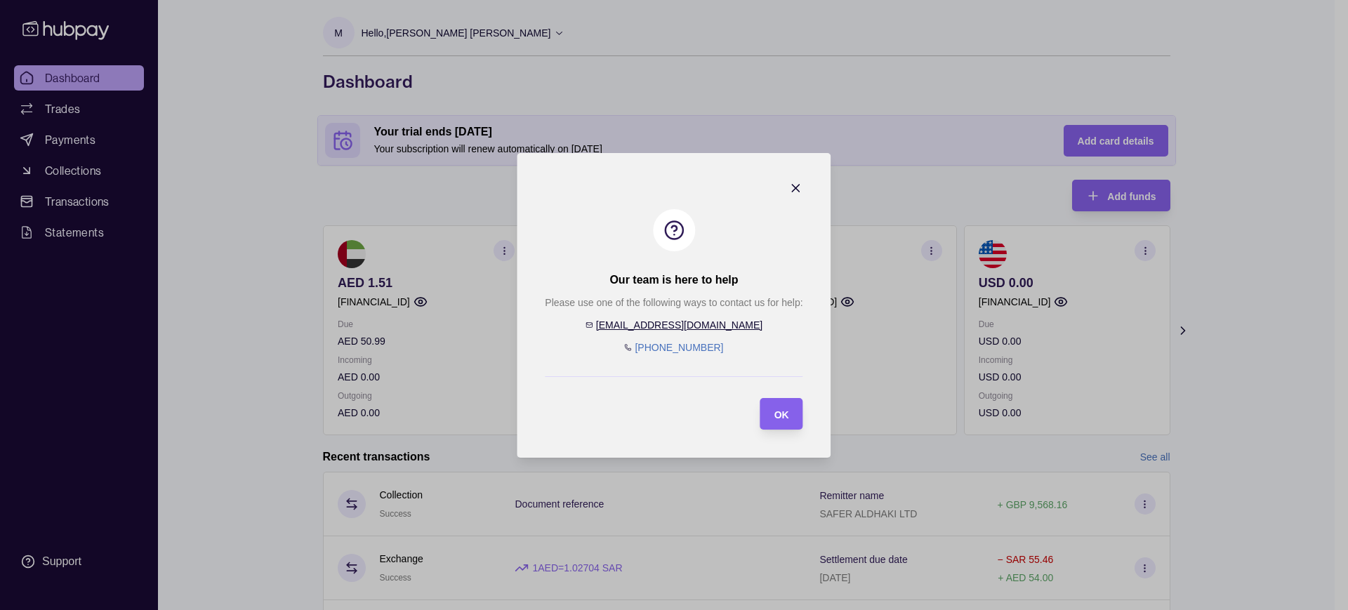
click at [693, 327] on link "[EMAIL_ADDRESS][DOMAIN_NAME]" at bounding box center [679, 325] width 166 height 11
click at [780, 409] on span "OK" at bounding box center [782, 414] width 15 height 11
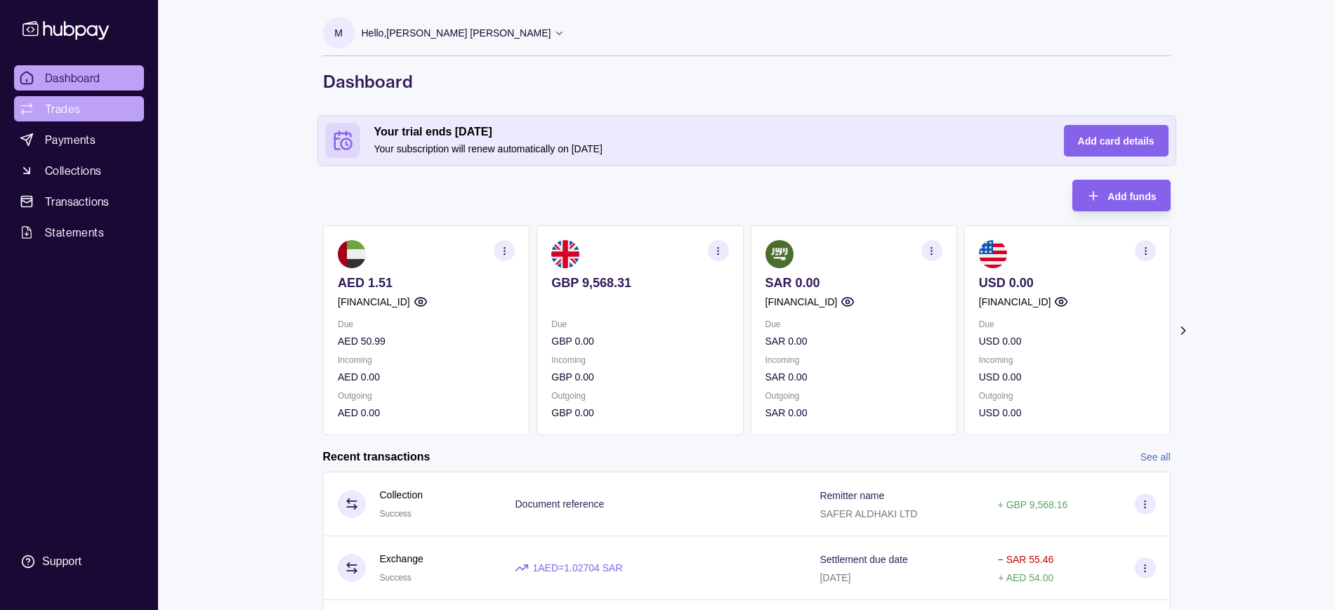
click at [69, 111] on span "Trades" at bounding box center [62, 108] width 35 height 17
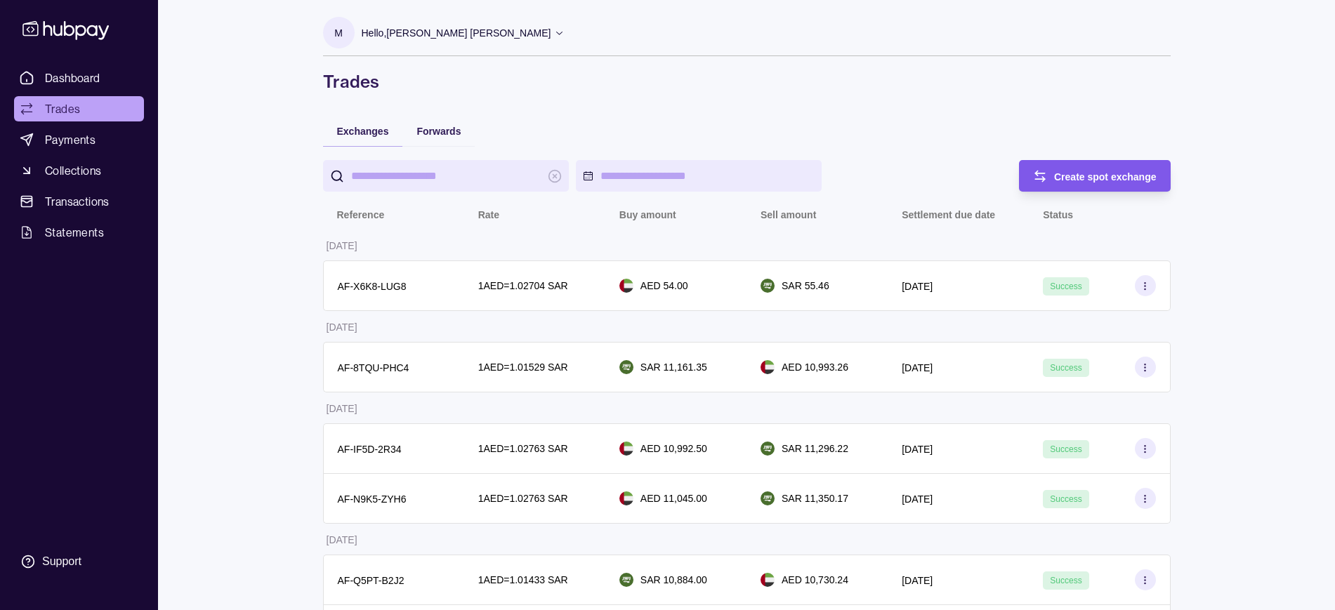
click at [1065, 188] on div "Create spot exchange" at bounding box center [1084, 176] width 145 height 32
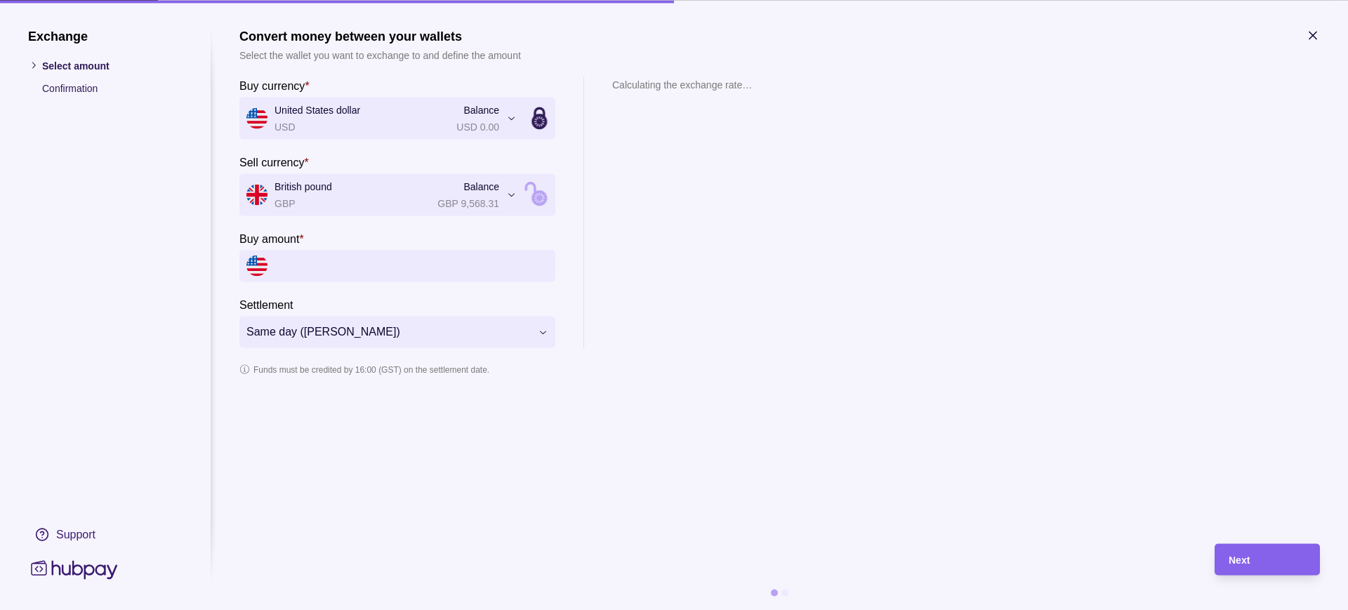
click at [337, 265] on input "Buy amount *" at bounding box center [412, 266] width 274 height 32
type input "********"
